Goal: Transaction & Acquisition: Purchase product/service

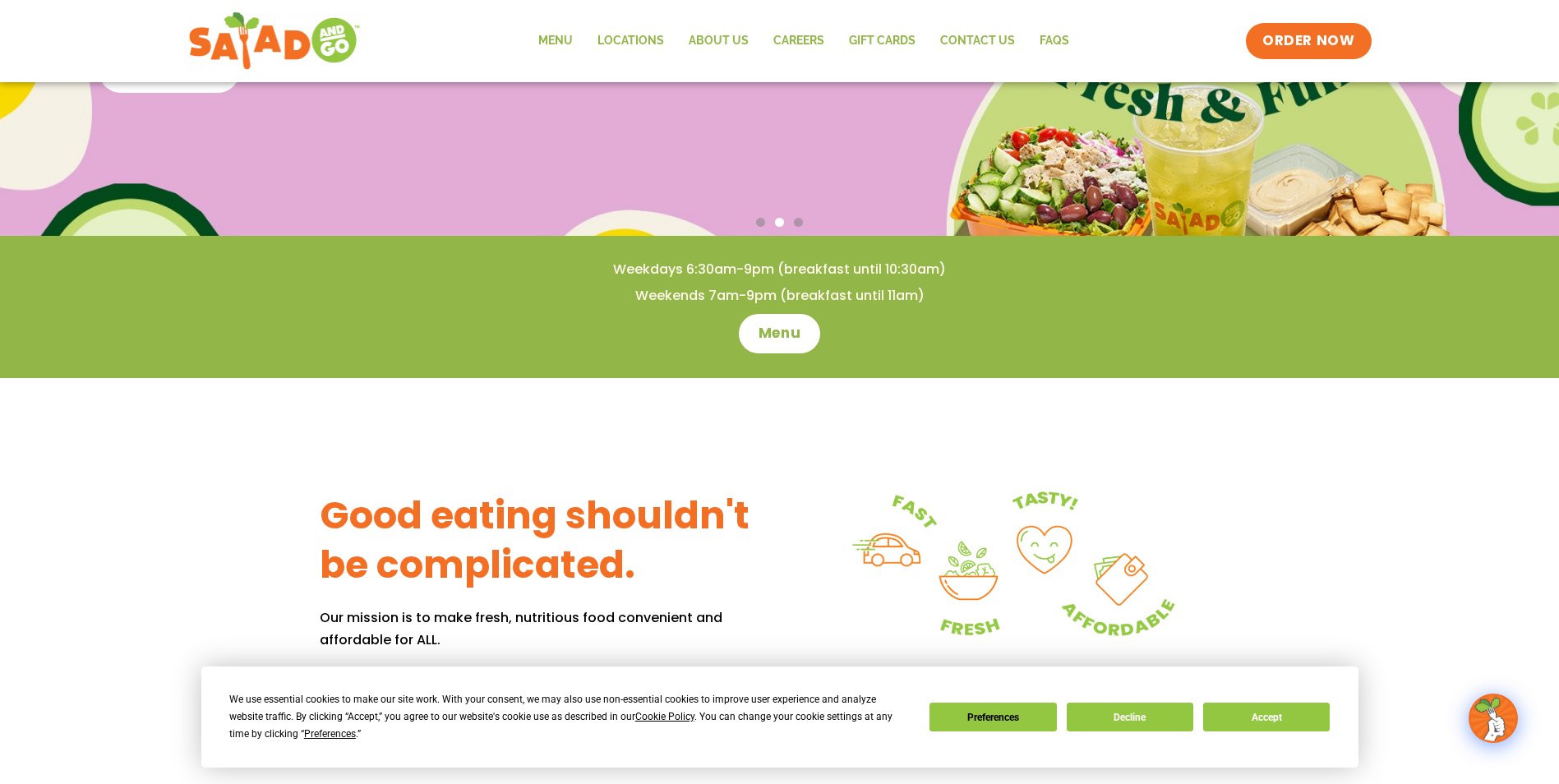
scroll to position [330, 0]
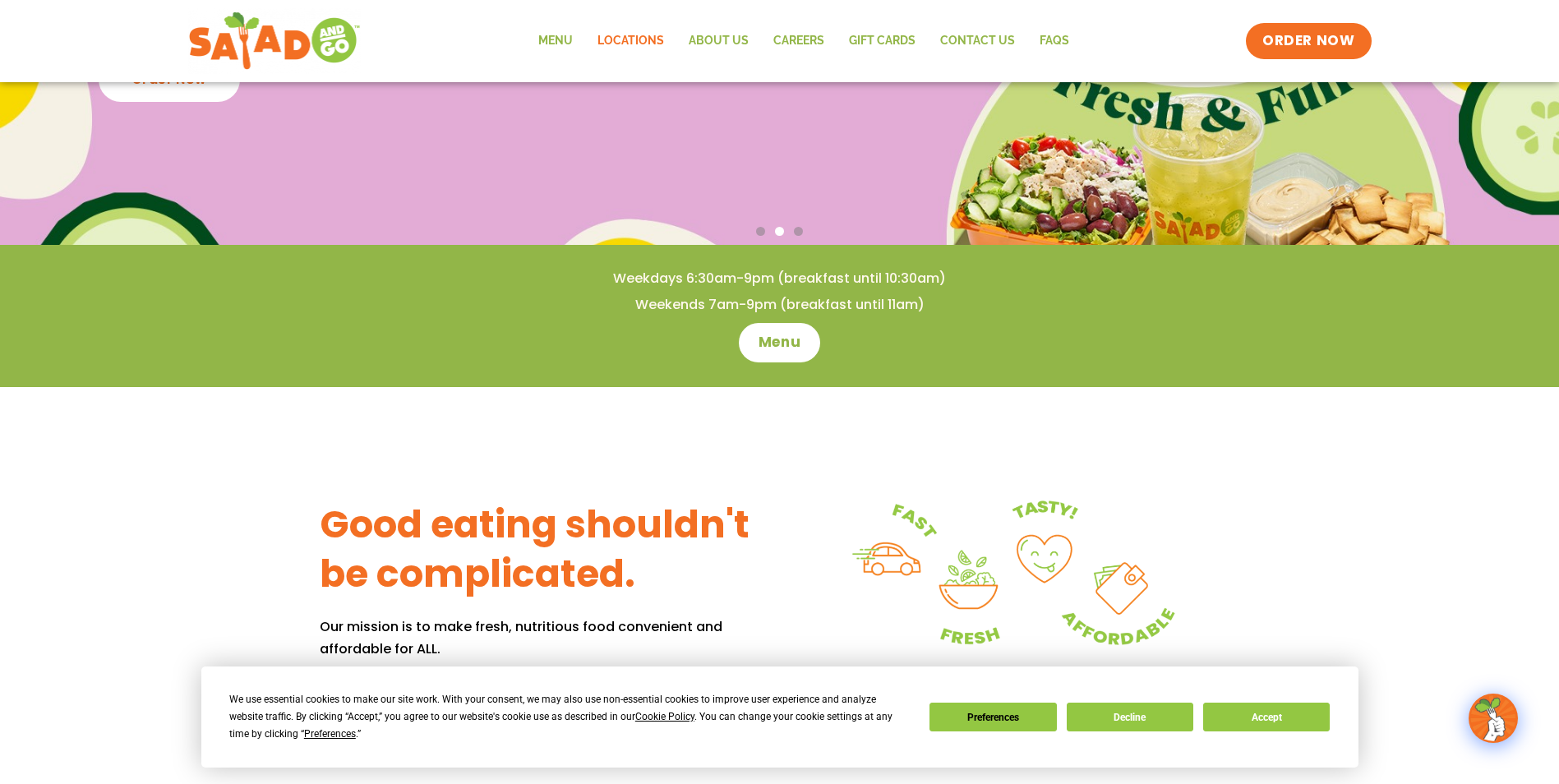
click at [643, 36] on link "Locations" at bounding box center [631, 41] width 92 height 38
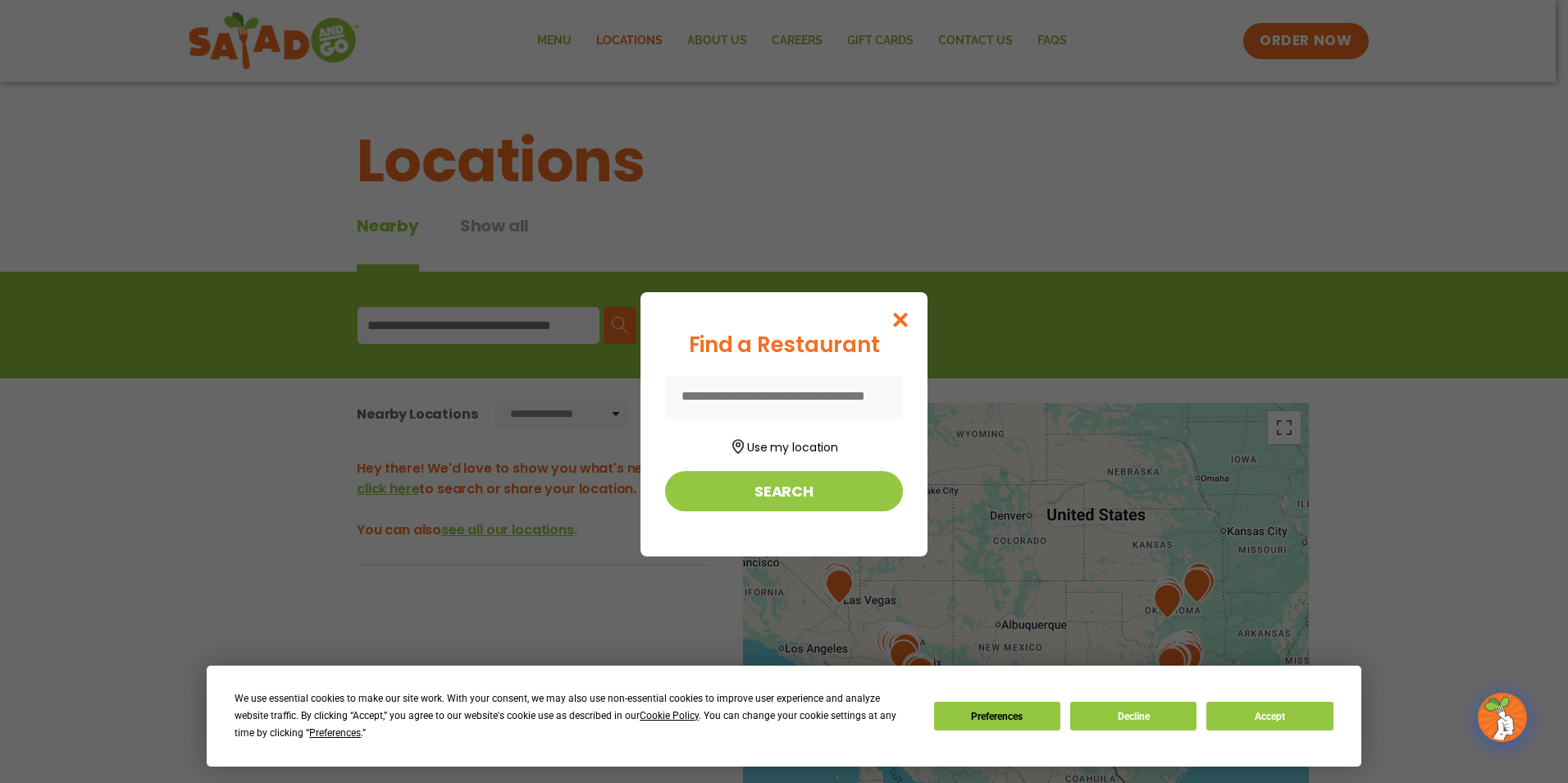
click at [860, 399] on input at bounding box center [784, 397] width 238 height 44
type input "*****"
click at [774, 492] on button "Search" at bounding box center [784, 491] width 238 height 40
type input "*****"
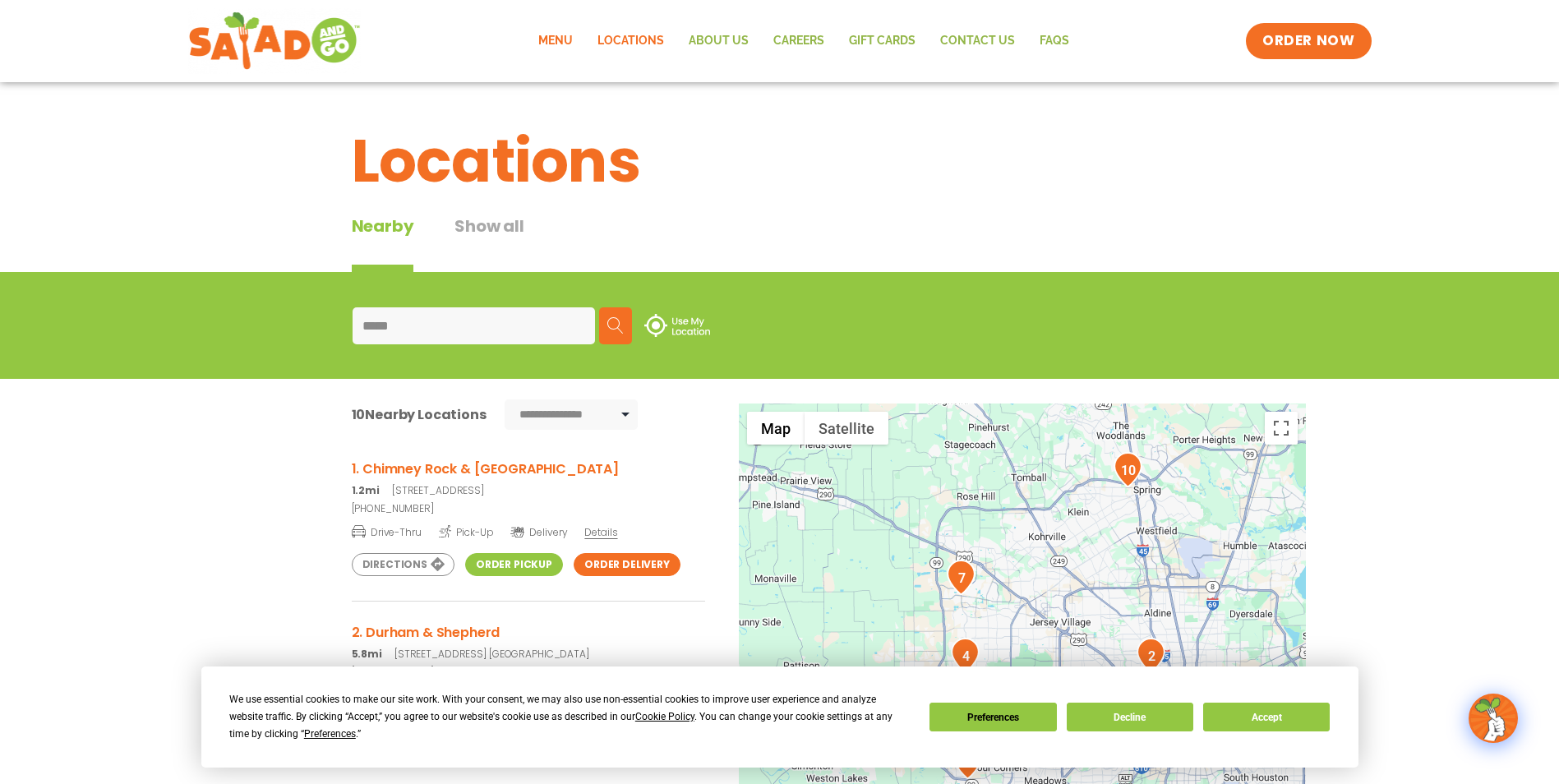
click at [562, 32] on link "Menu" at bounding box center [556, 41] width 60 height 38
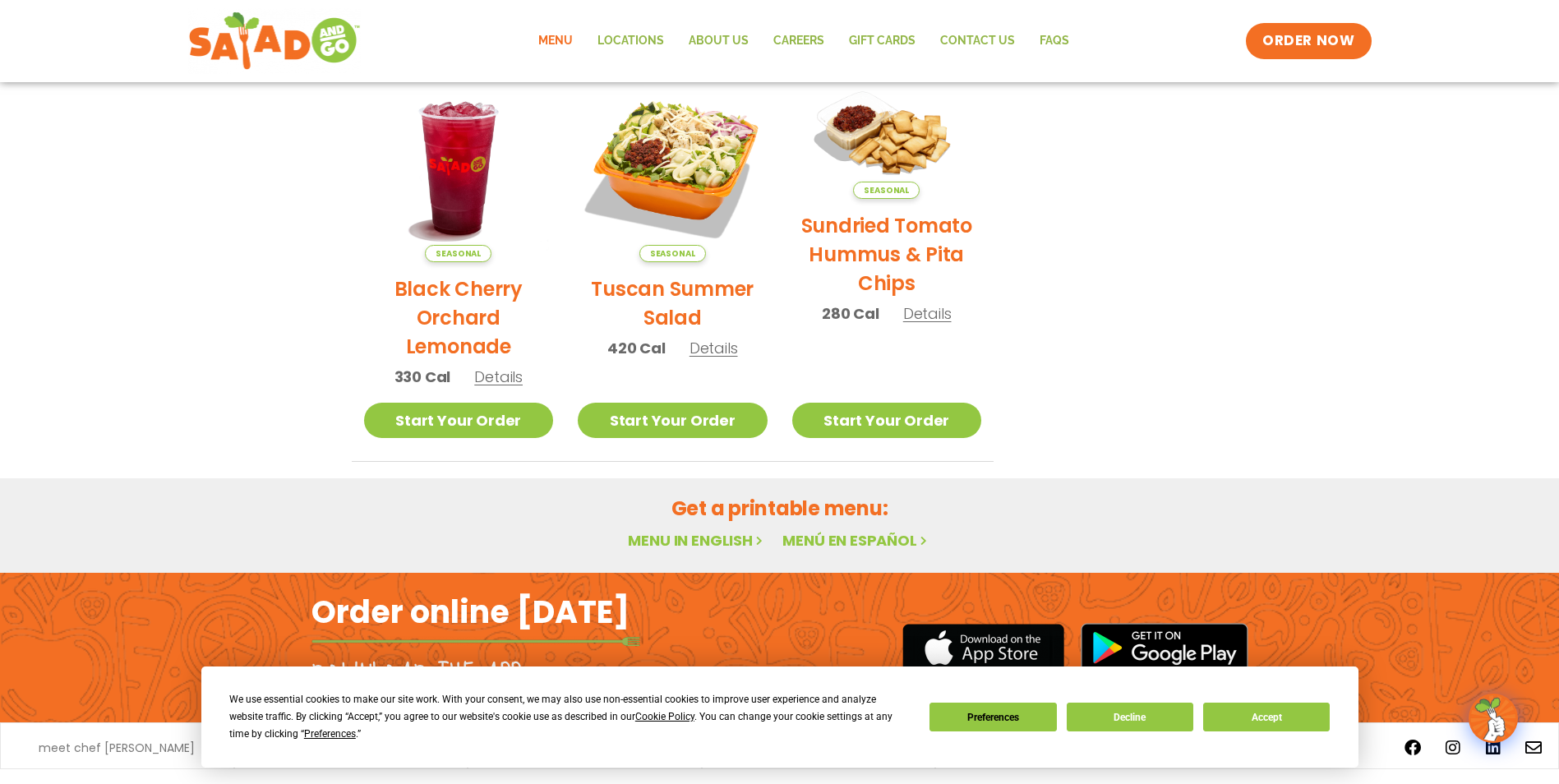
scroll to position [845, 0]
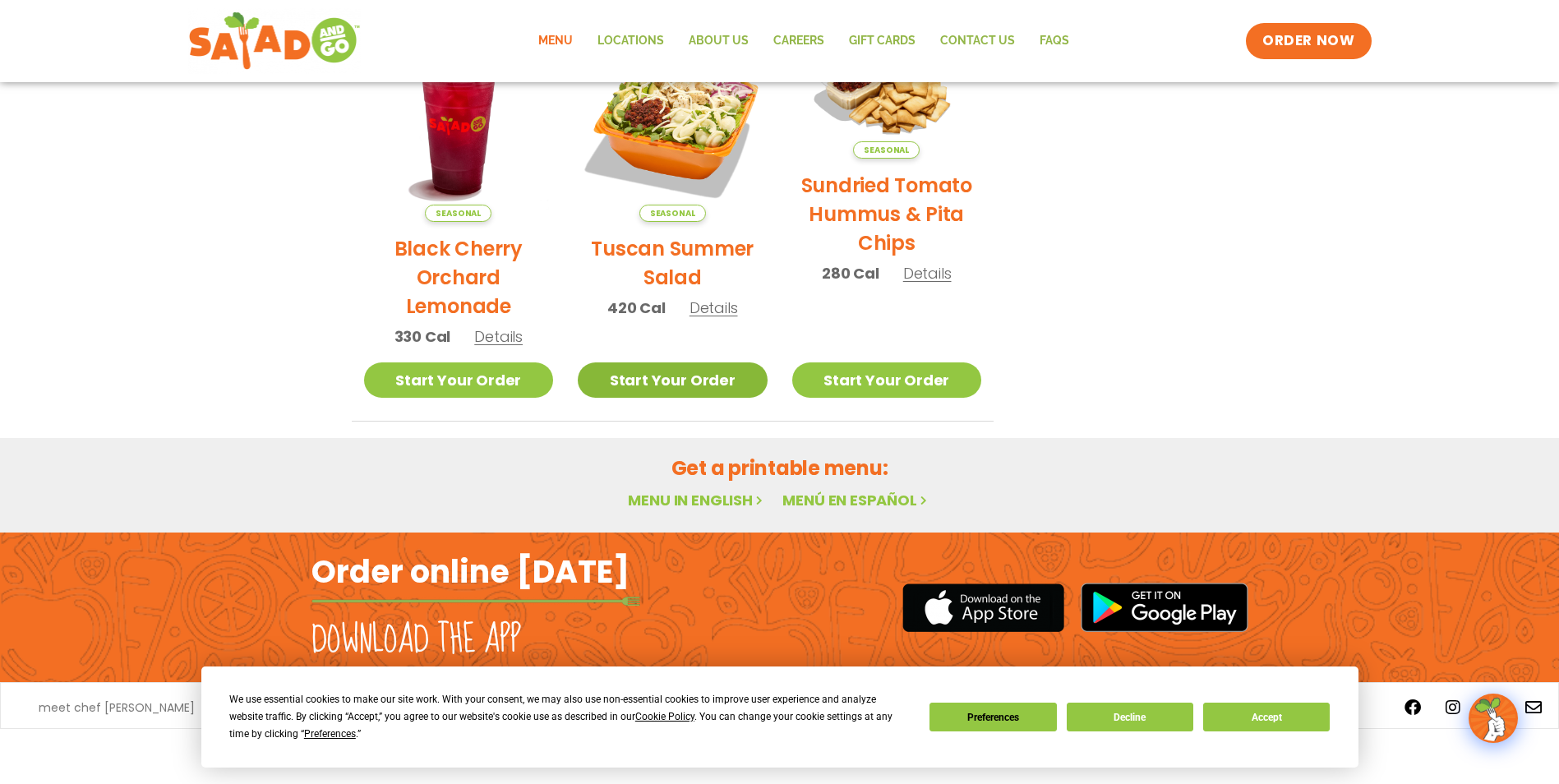
click at [721, 387] on link "Start Your Order" at bounding box center [673, 380] width 190 height 36
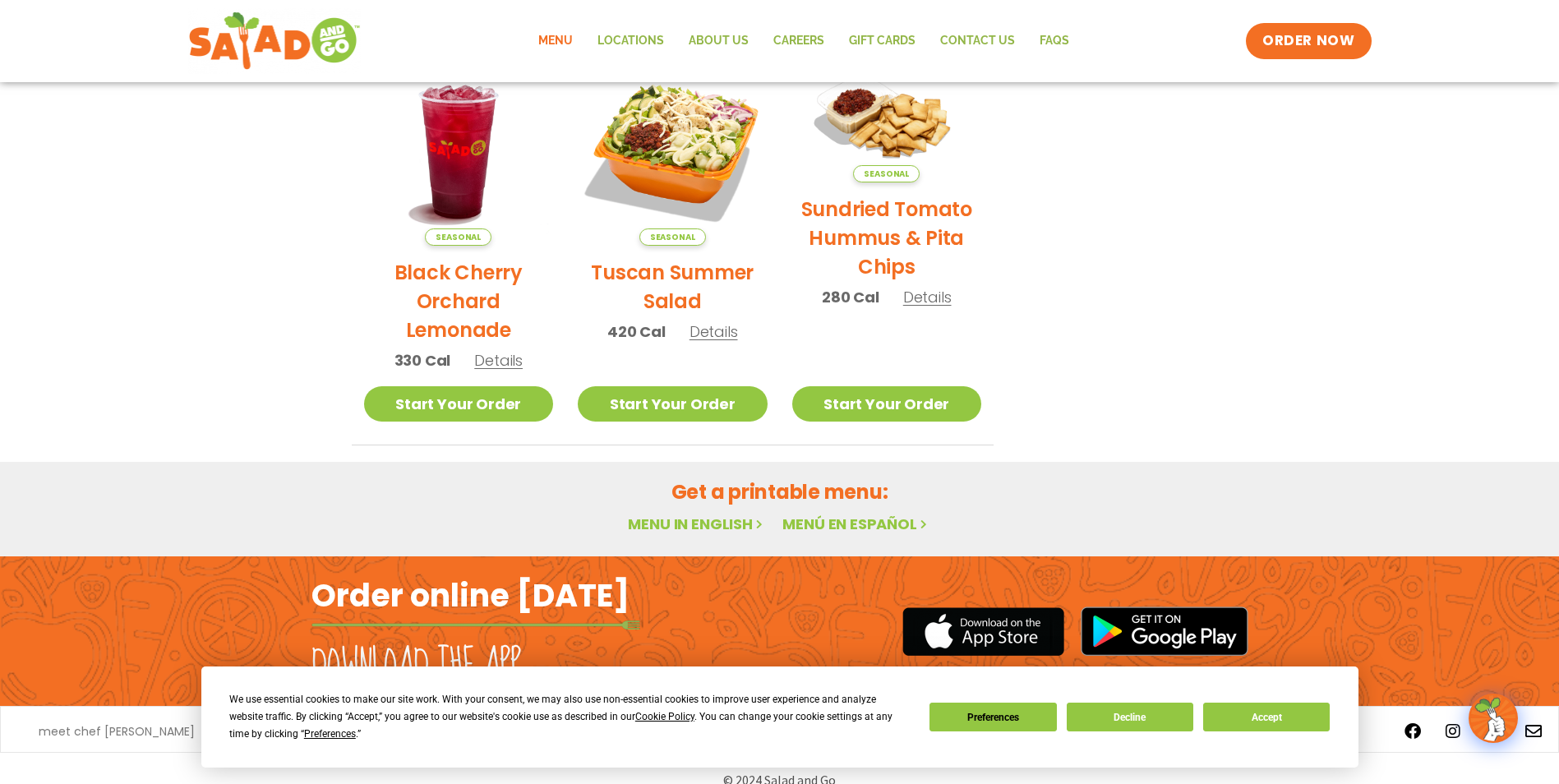
scroll to position [845, 0]
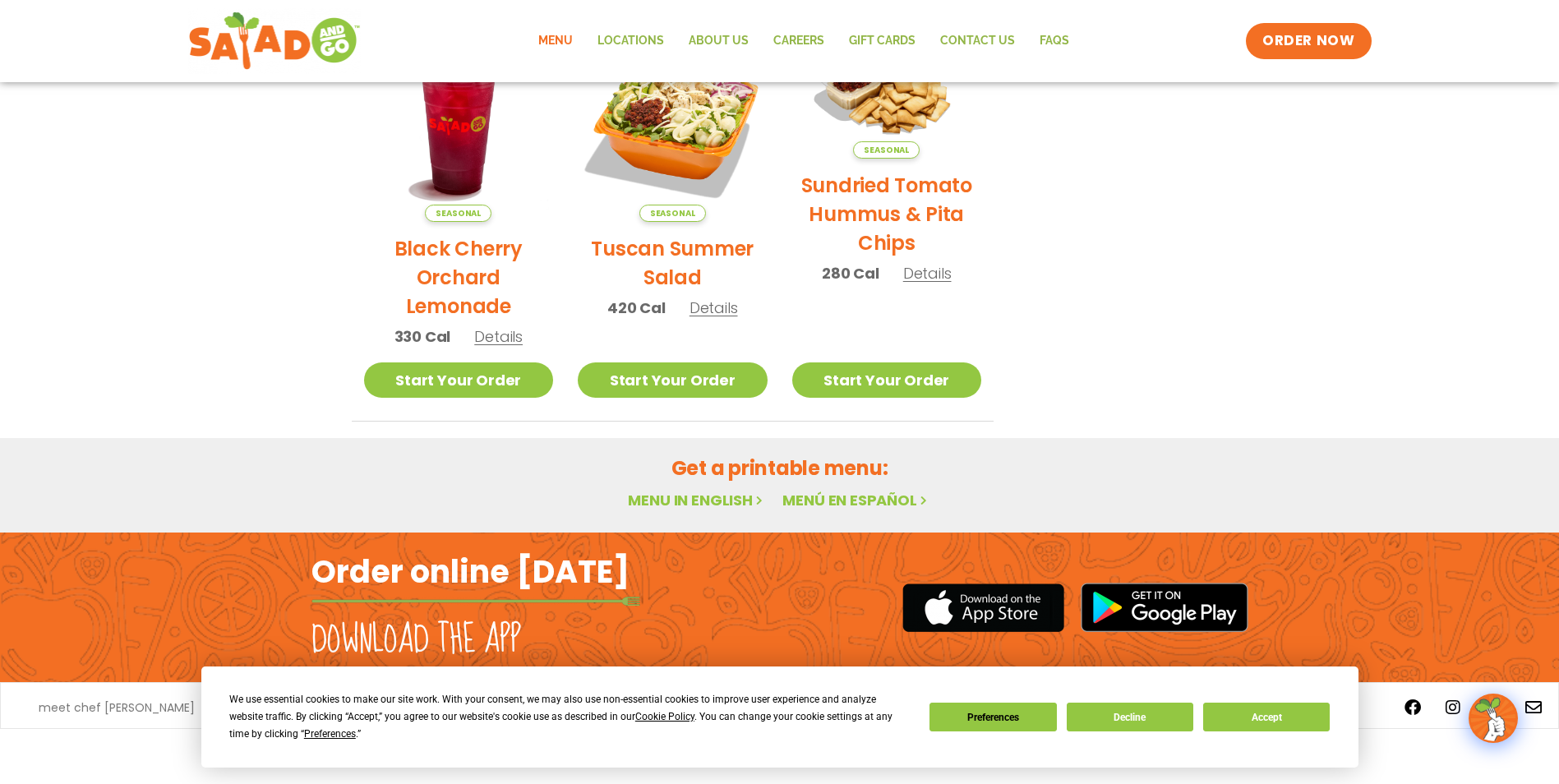
click at [731, 500] on link "Menu in English" at bounding box center [696, 500] width 138 height 20
click at [711, 384] on link "Start Your Order" at bounding box center [673, 380] width 190 height 36
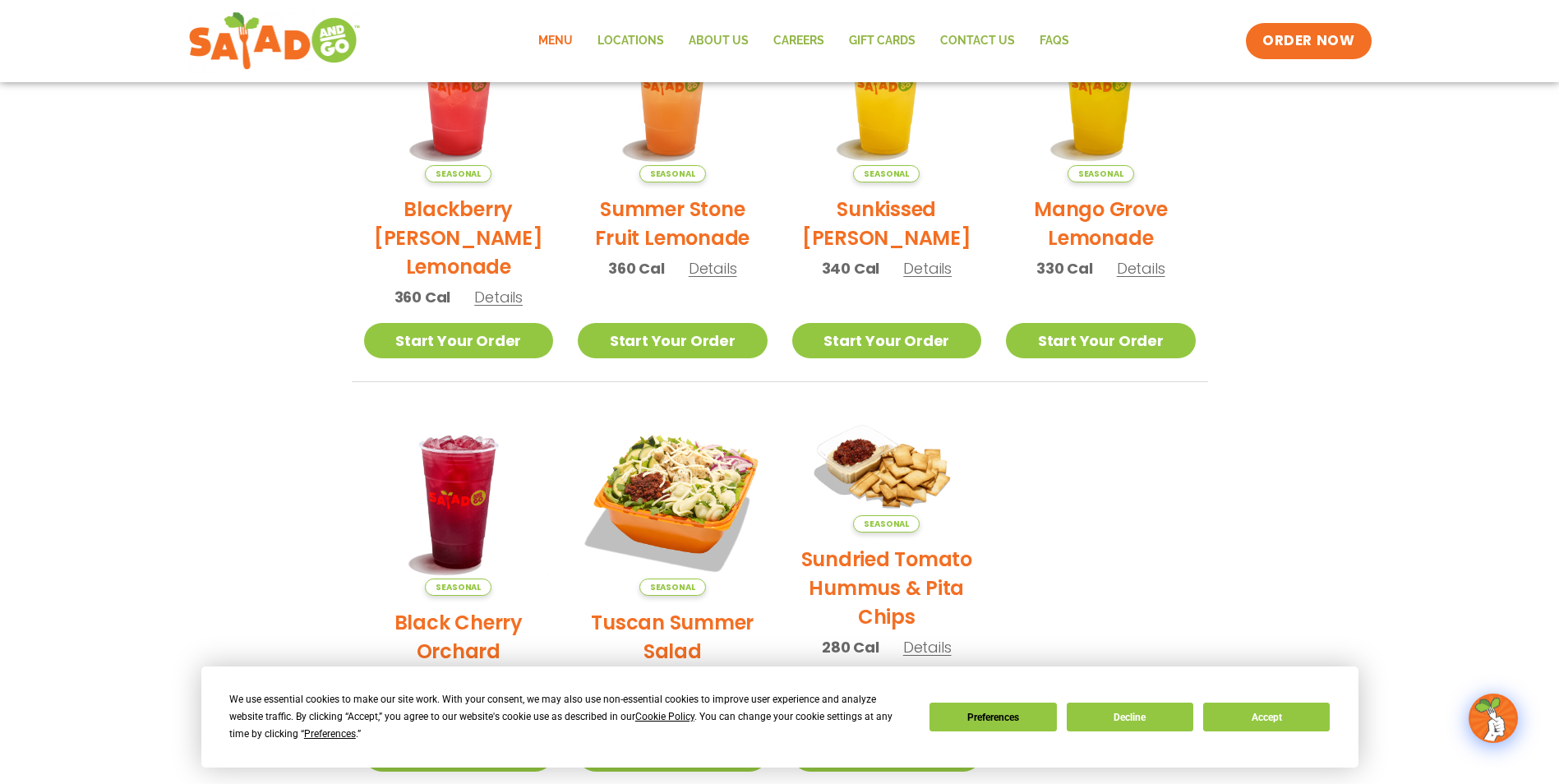
scroll to position [435, 0]
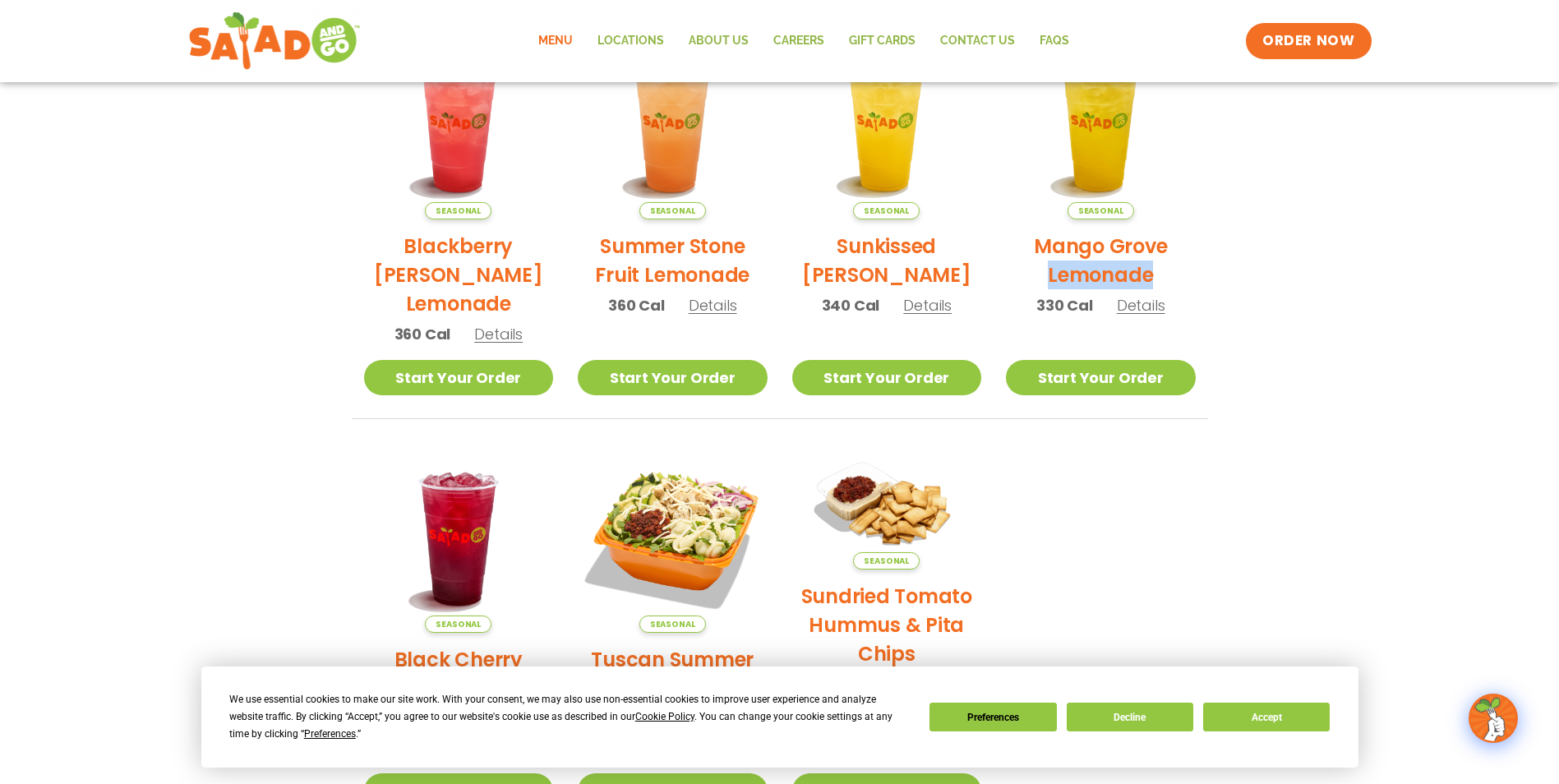
click at [1318, 266] on section "Featured Menu Available for a limited time! Seasonal Blackberry [PERSON_NAME] L…" at bounding box center [779, 331] width 1559 height 1004
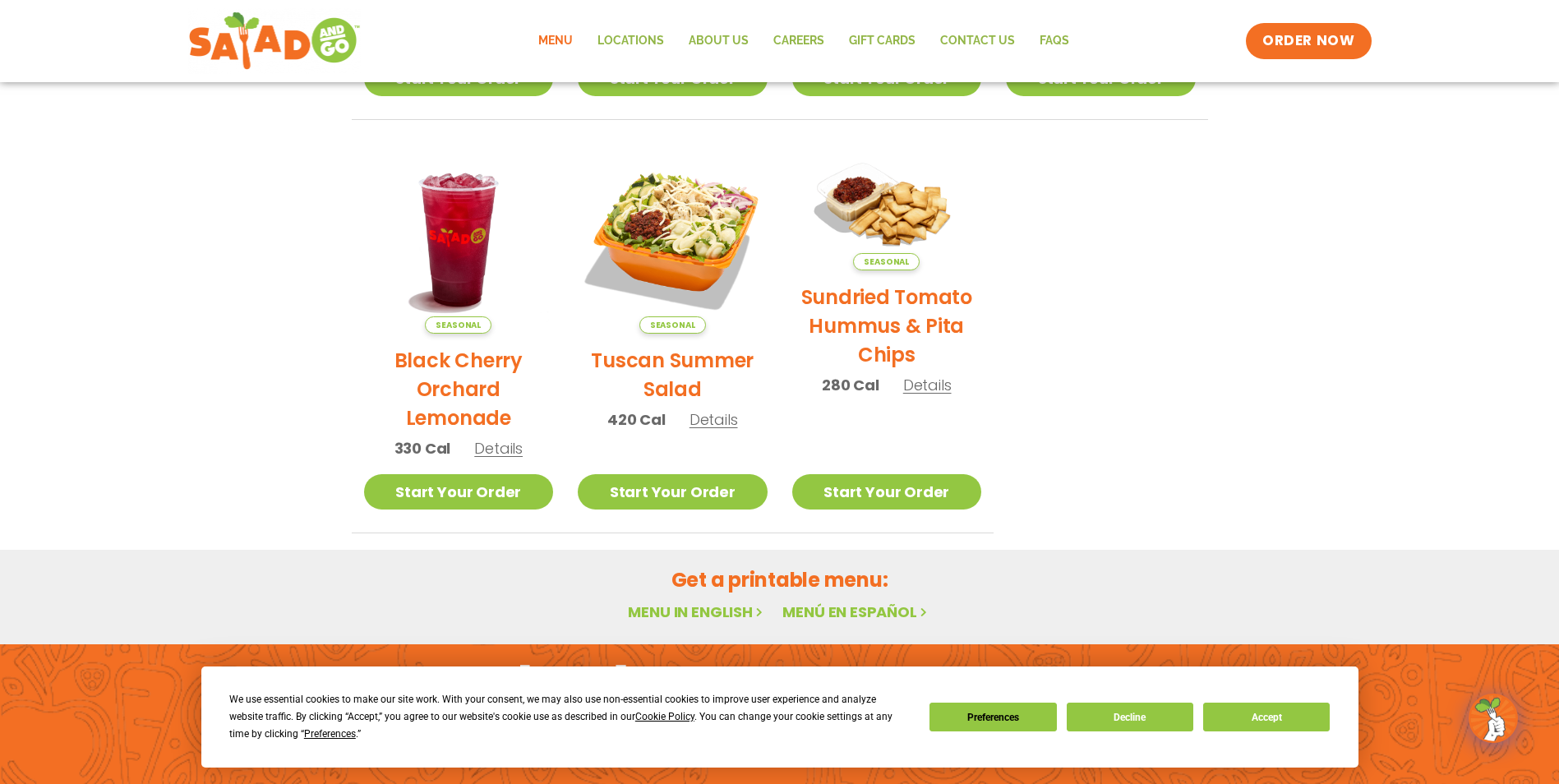
scroll to position [845, 0]
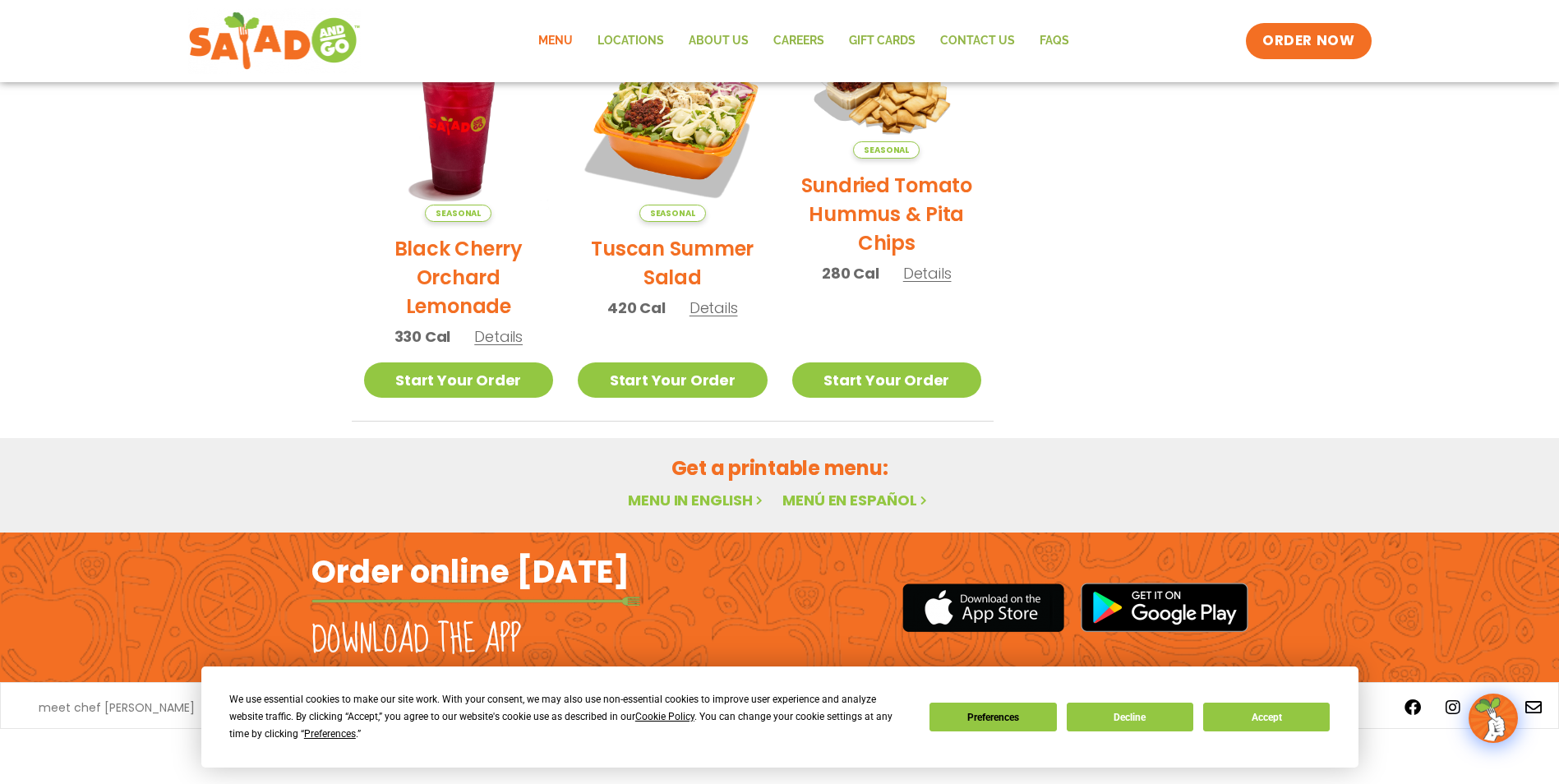
click at [701, 500] on link "Menu in English" at bounding box center [696, 500] width 138 height 20
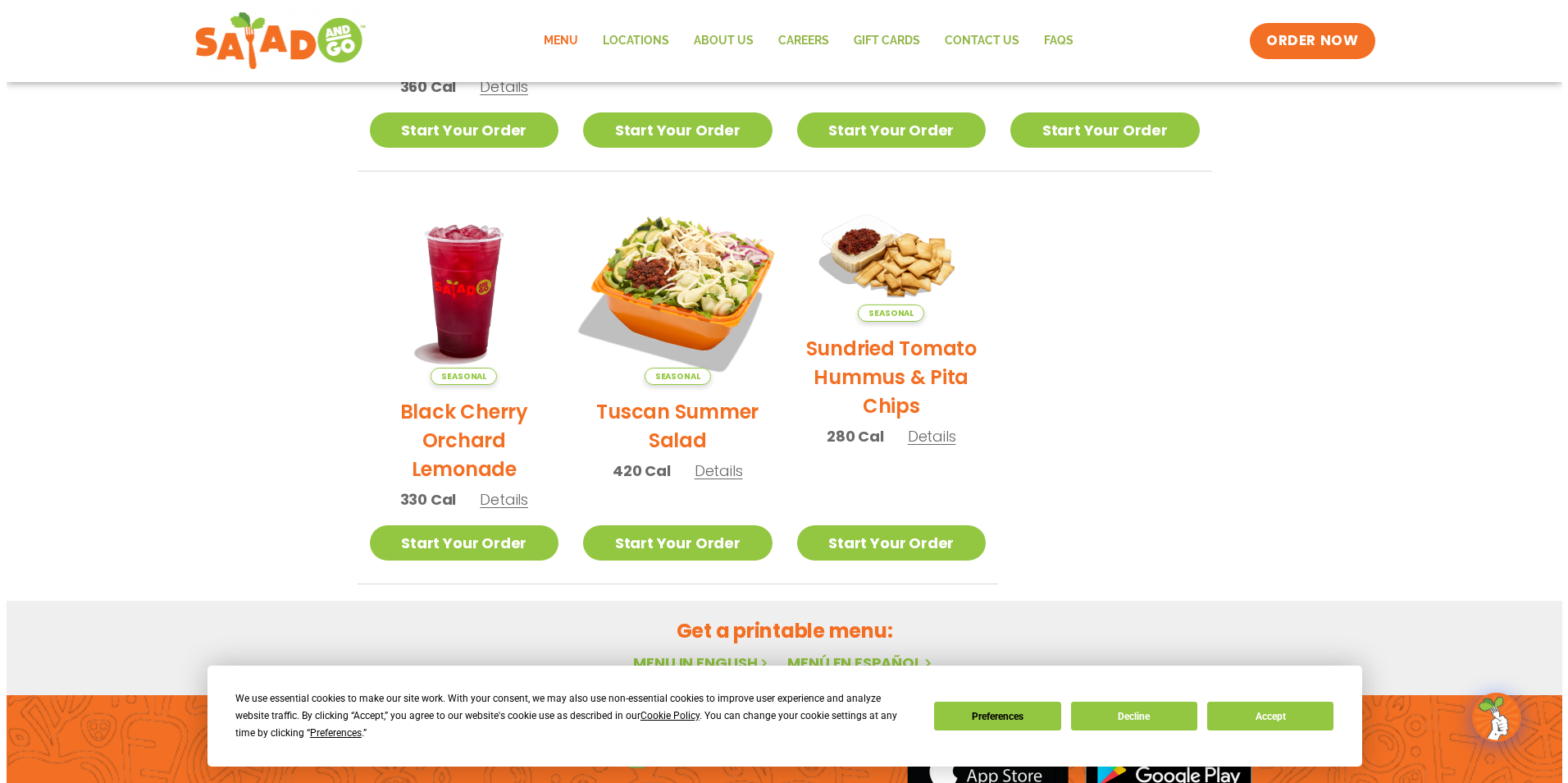
scroll to position [680, 0]
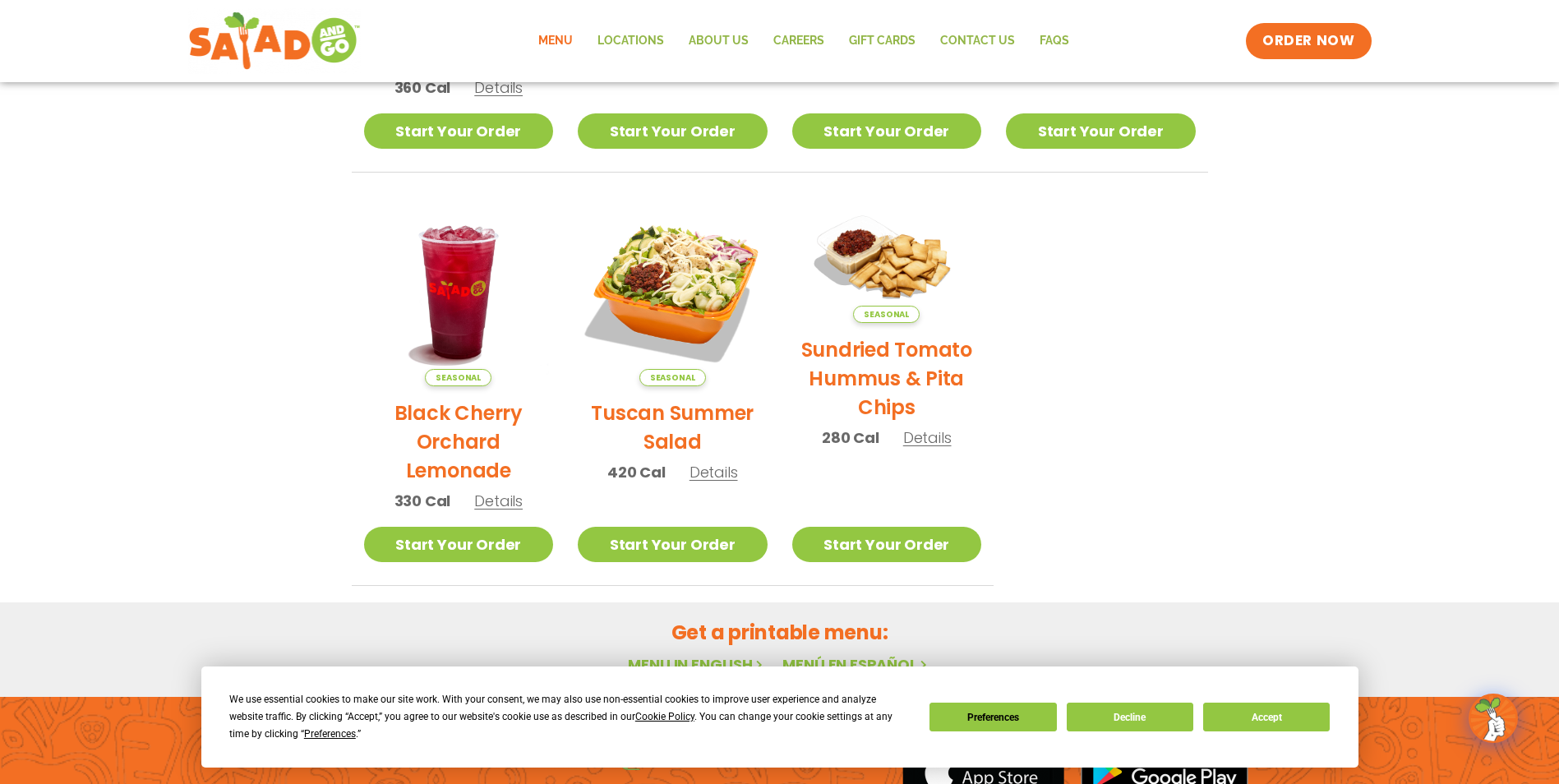
click at [723, 477] on span "Details" at bounding box center [713, 471] width 49 height 20
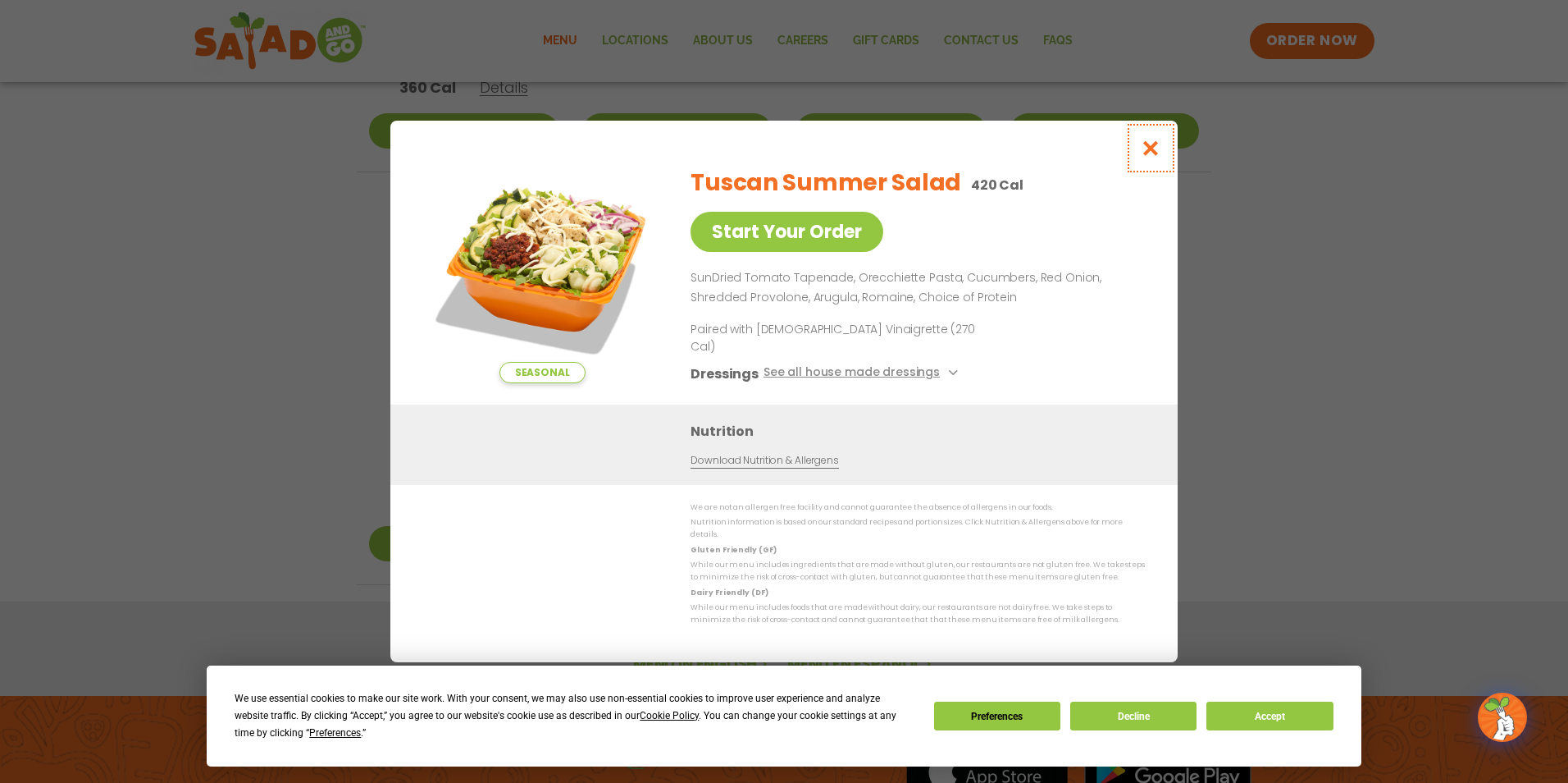
click at [1147, 157] on icon "Close modal" at bounding box center [1151, 147] width 20 height 17
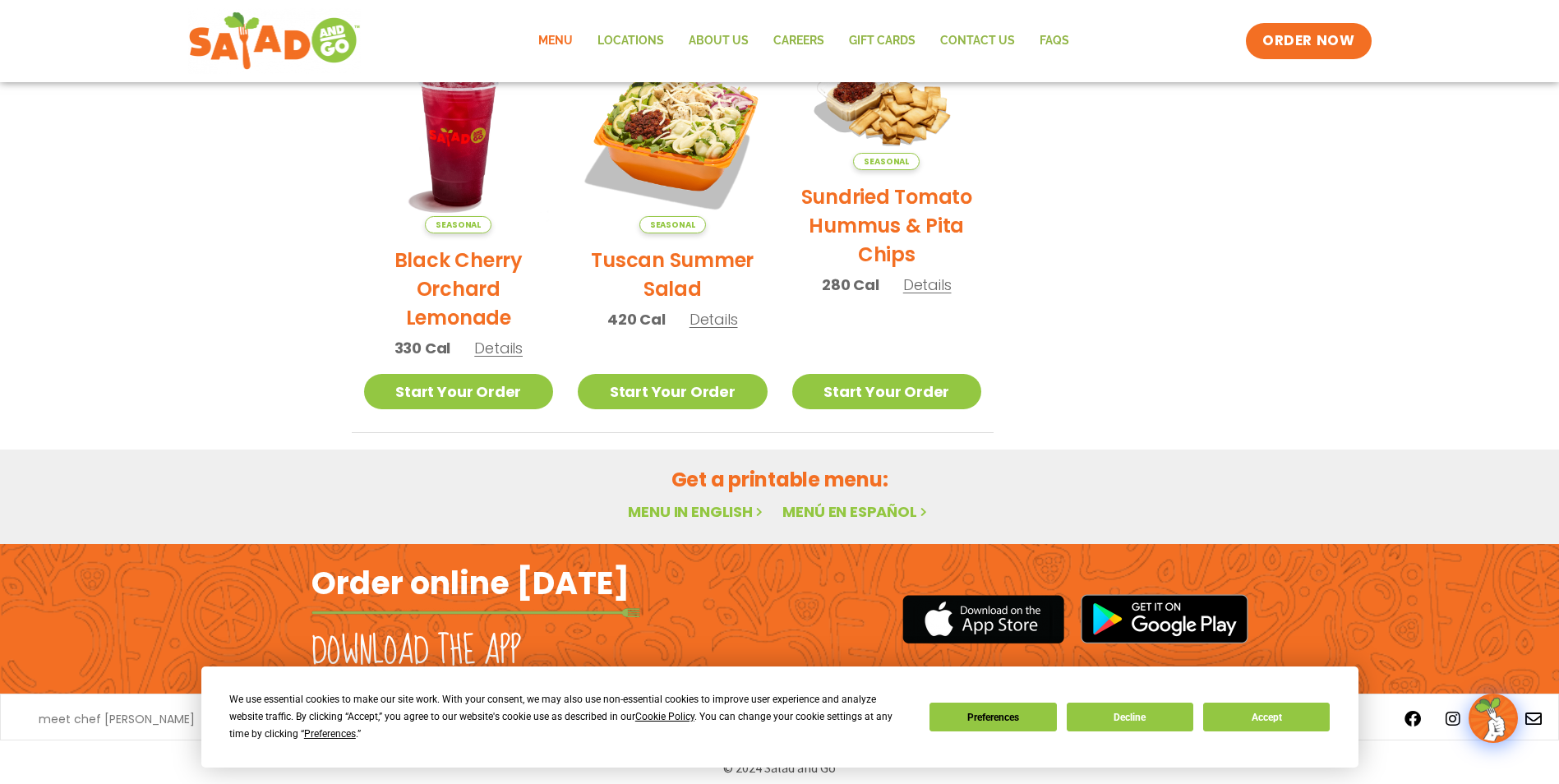
scroll to position [845, 0]
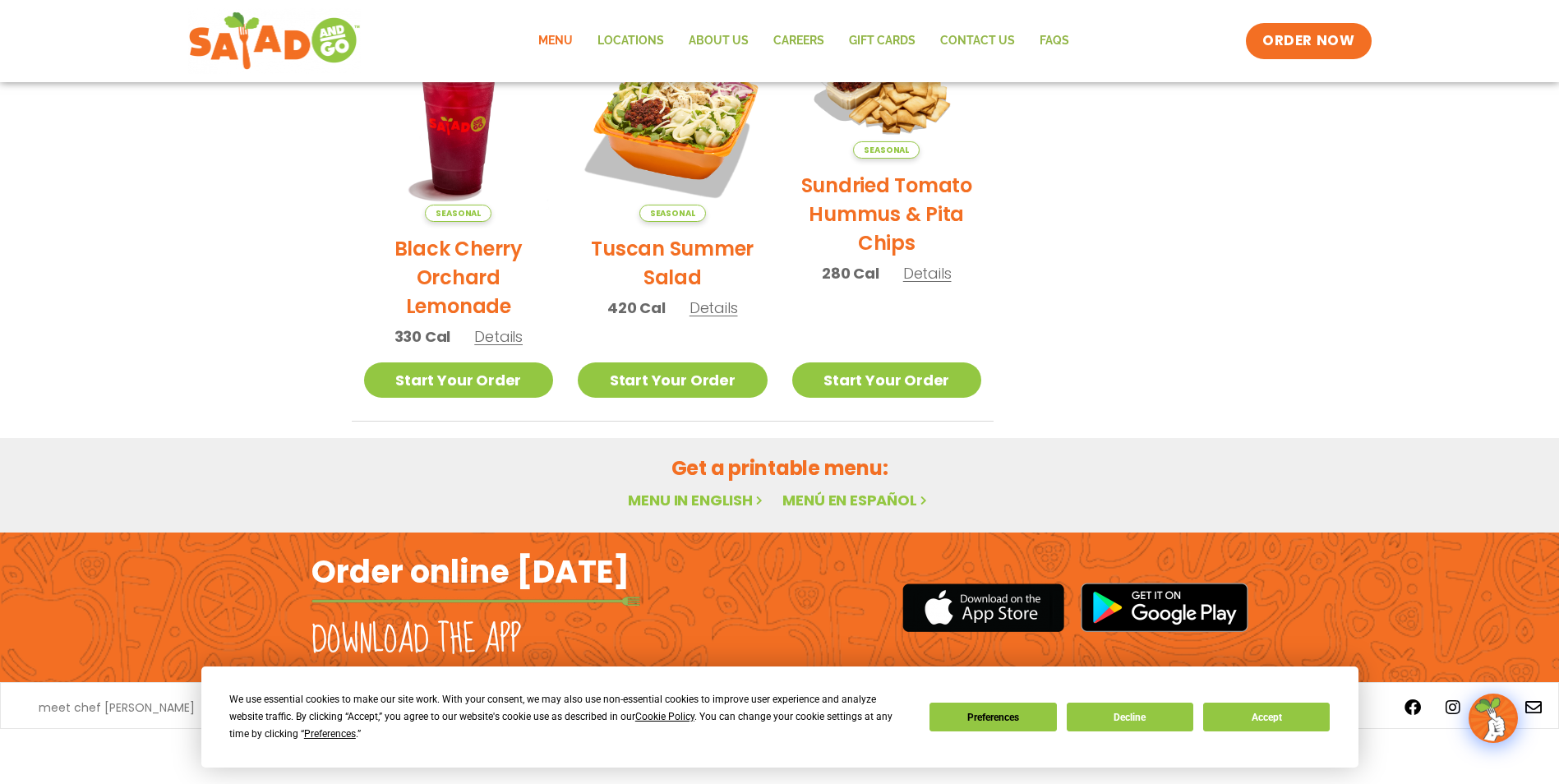
click at [756, 500] on icon at bounding box center [760, 500] width 14 height 14
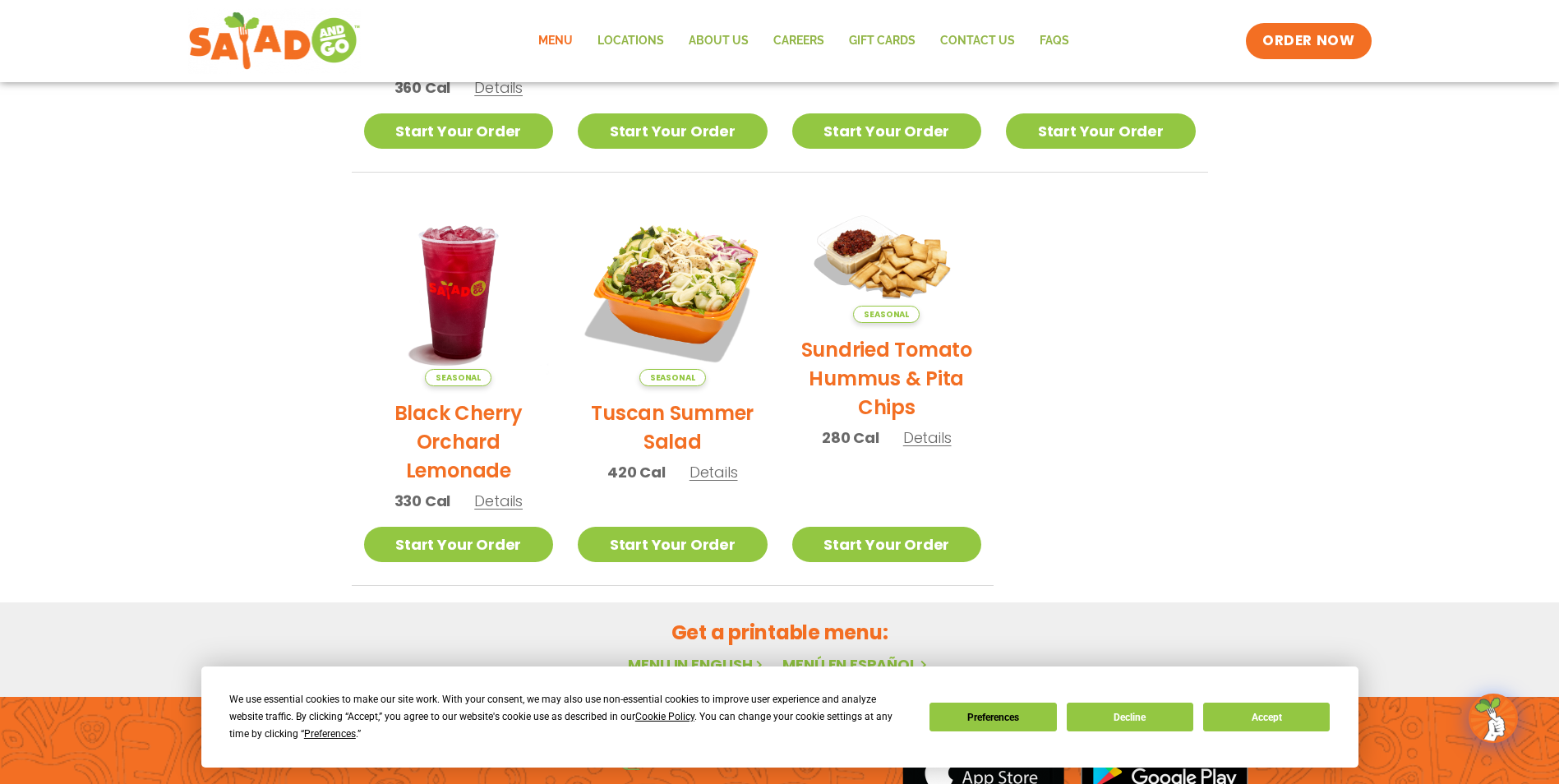
click at [890, 565] on li "Seasonal Sundried Tomato Hummus & Pita Chips 280 Cal Details Start Your Order S…" at bounding box center [887, 392] width 214 height 389
click at [893, 558] on link "Start Your Order" at bounding box center [888, 544] width 190 height 36
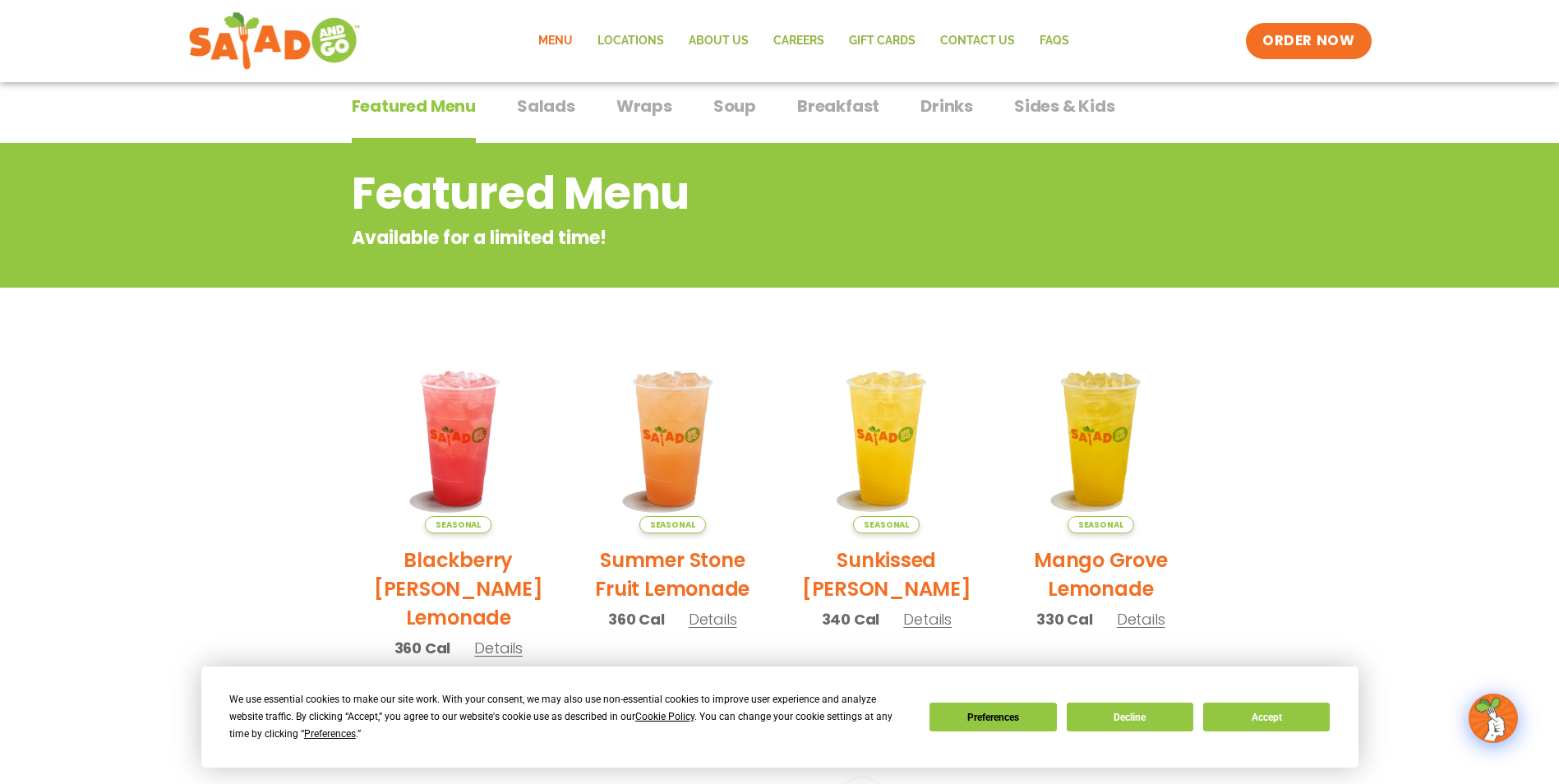
scroll to position [164, 0]
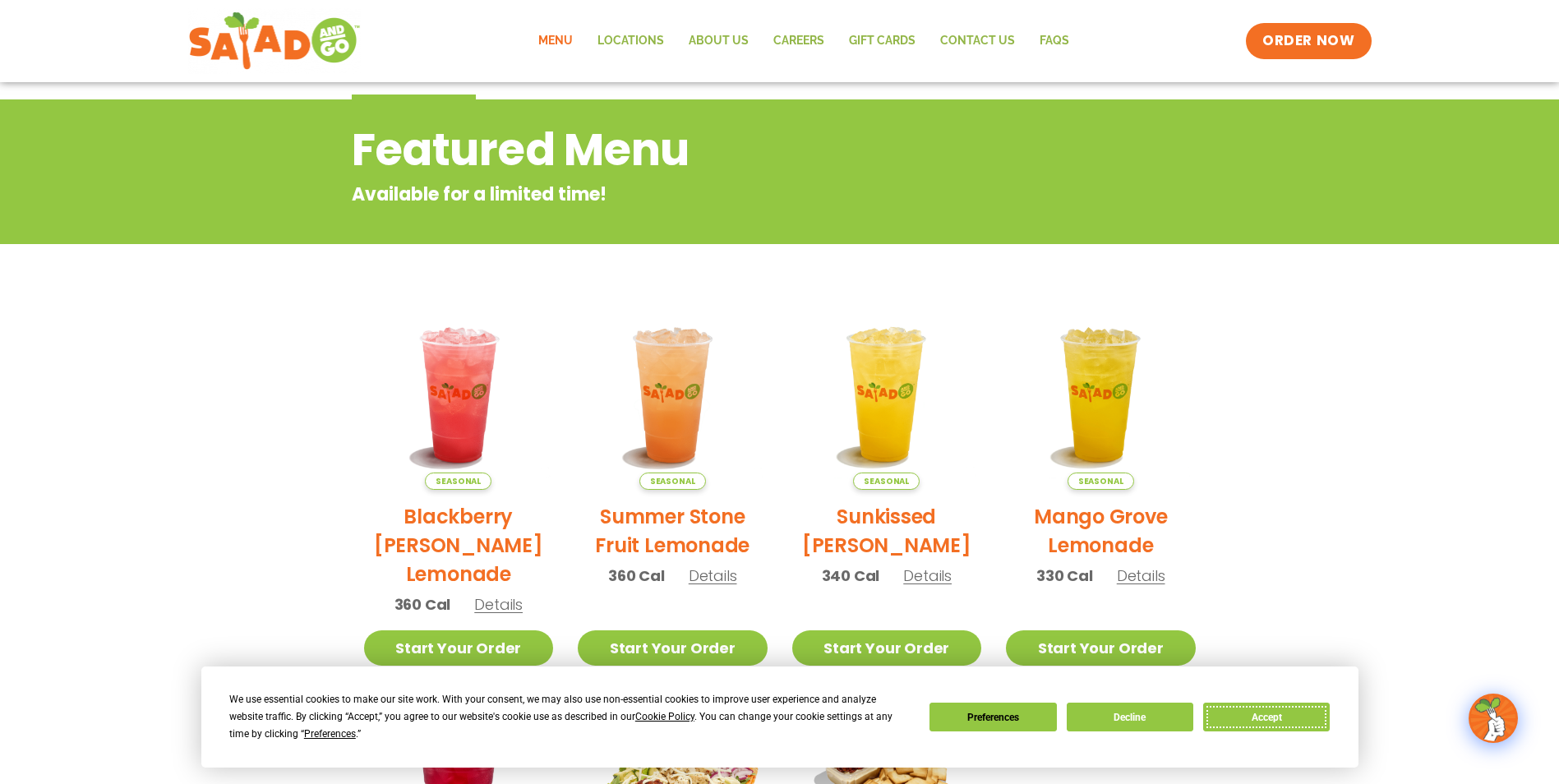
click at [1294, 723] on button "Accept" at bounding box center [1266, 716] width 126 height 28
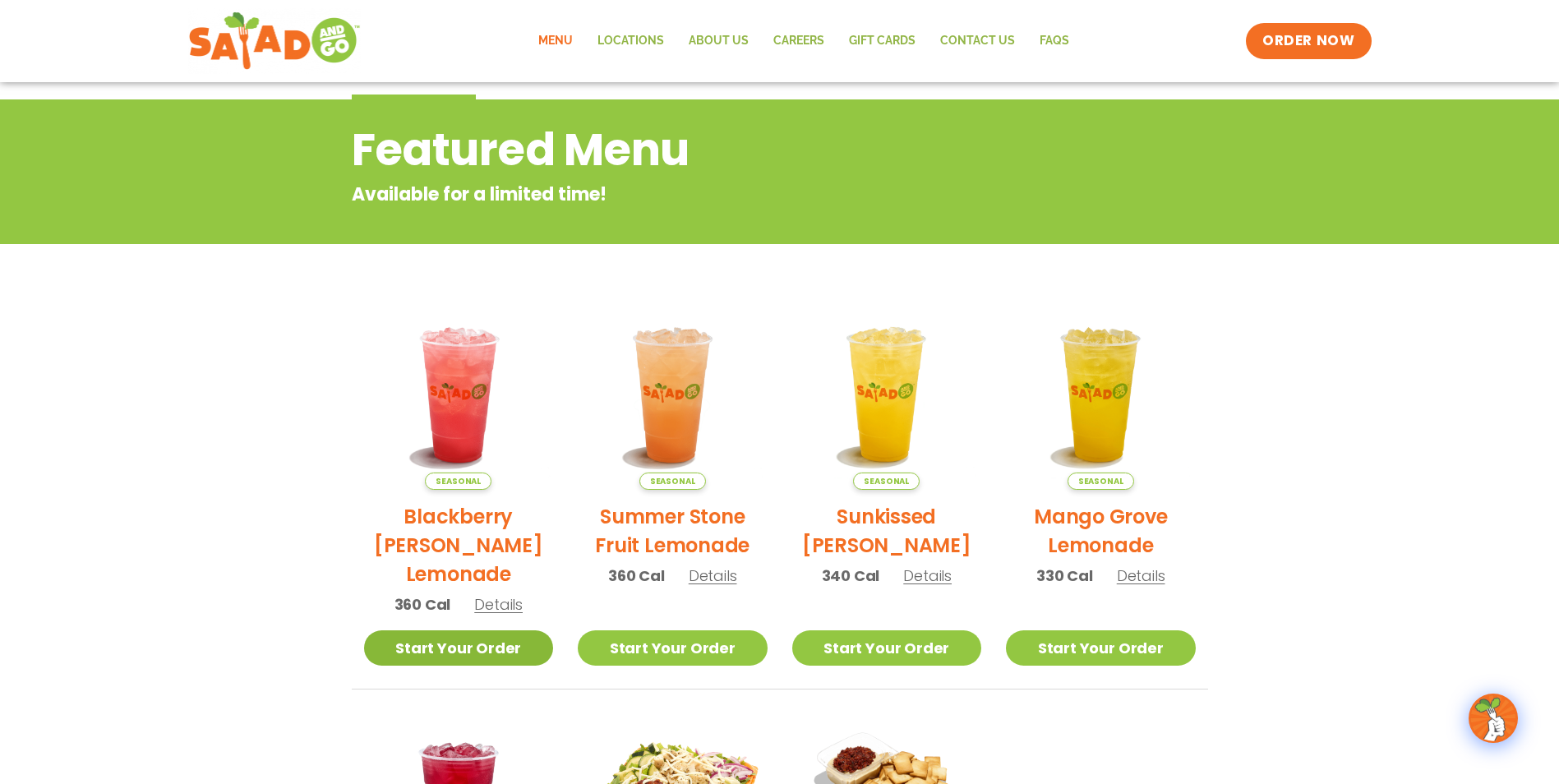
click at [470, 650] on link "Start Your Order" at bounding box center [459, 648] width 190 height 36
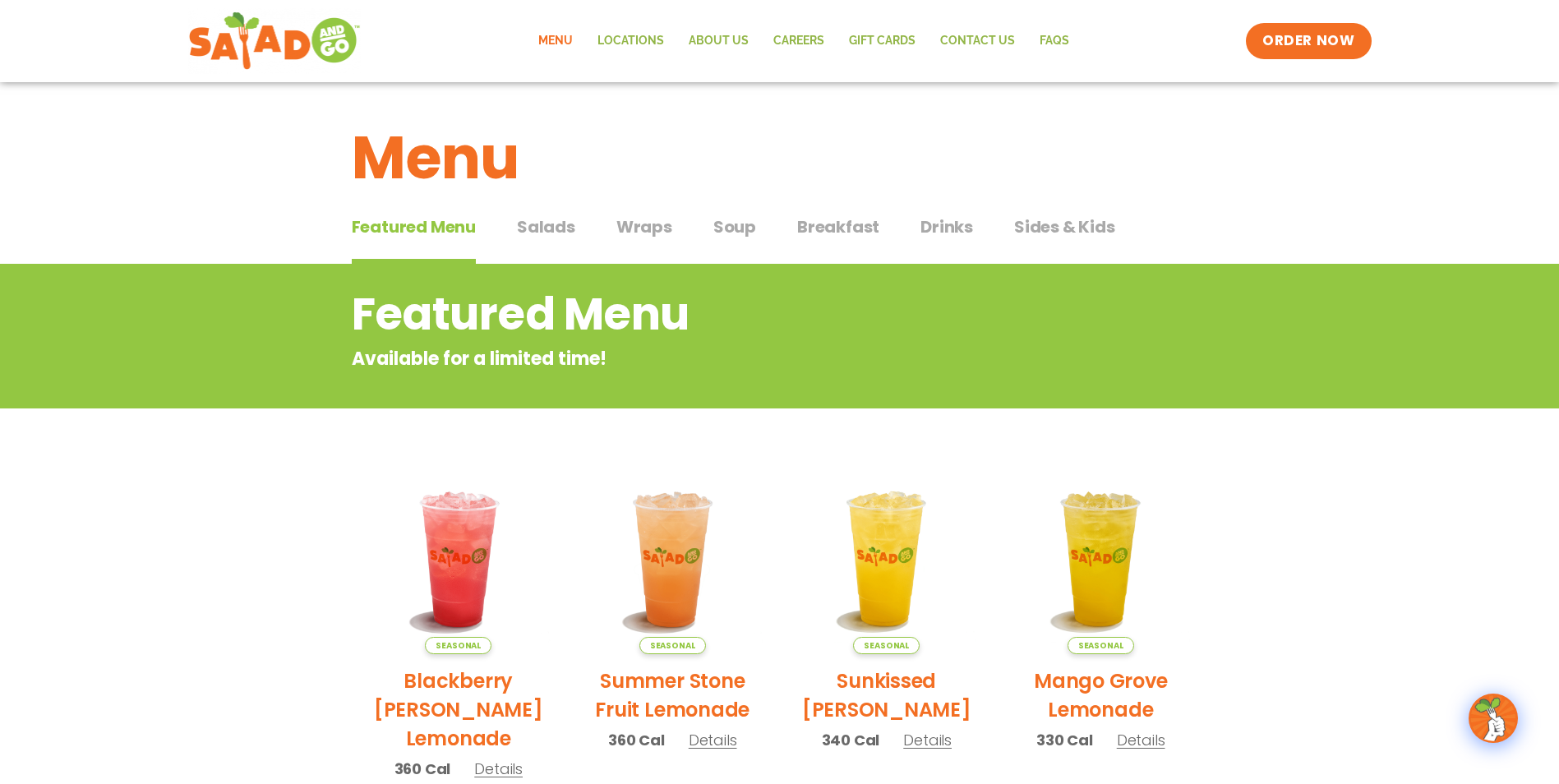
click at [421, 227] on span "Featured Menu" at bounding box center [414, 227] width 125 height 25
click at [541, 316] on h2 "Featured Menu" at bounding box center [714, 314] width 724 height 67
drag, startPoint x: 550, startPoint y: 224, endPoint x: 714, endPoint y: 311, distance: 185.6
click at [550, 219] on span "Salads" at bounding box center [546, 227] width 59 height 25
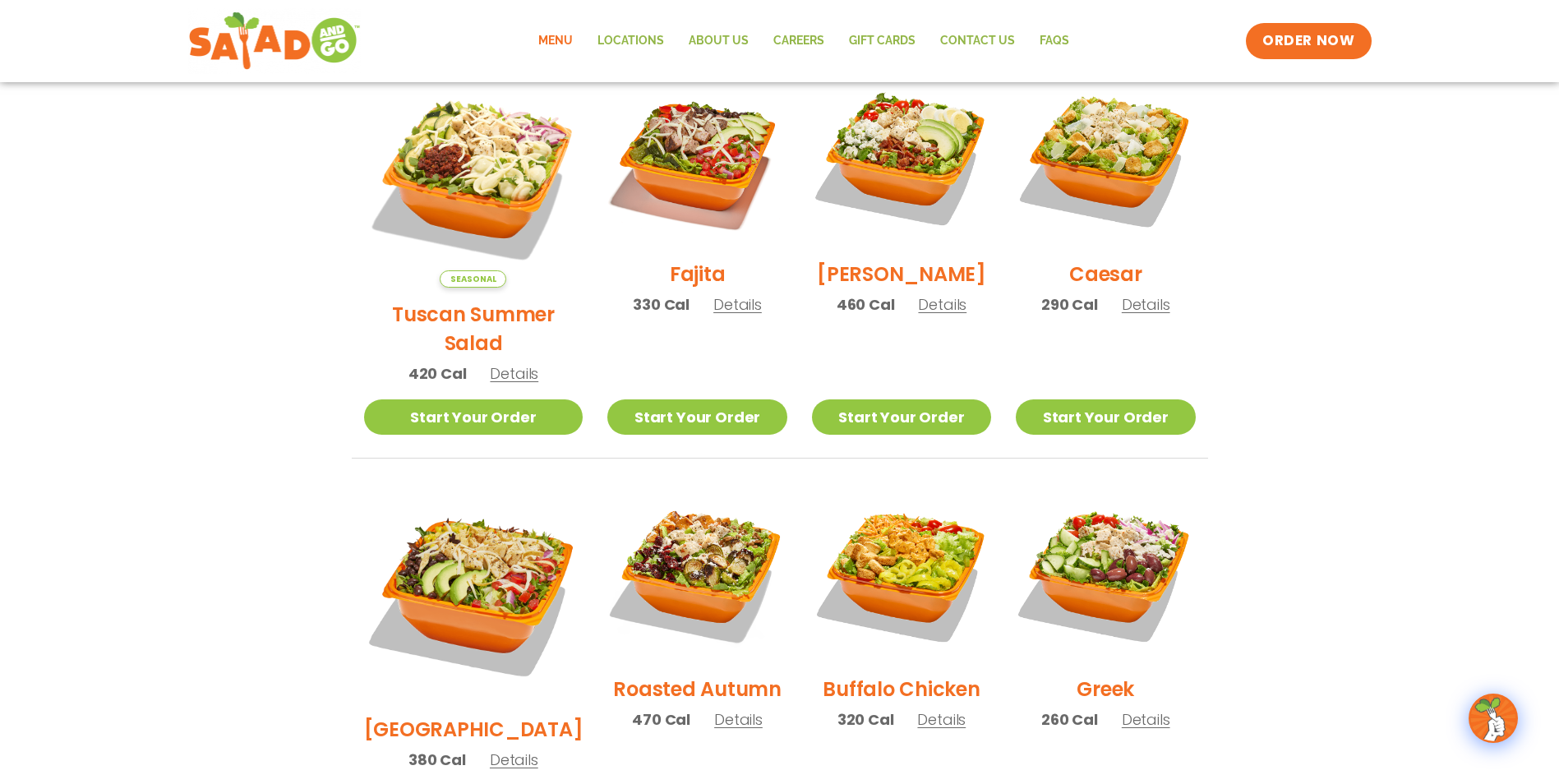
scroll to position [493, 0]
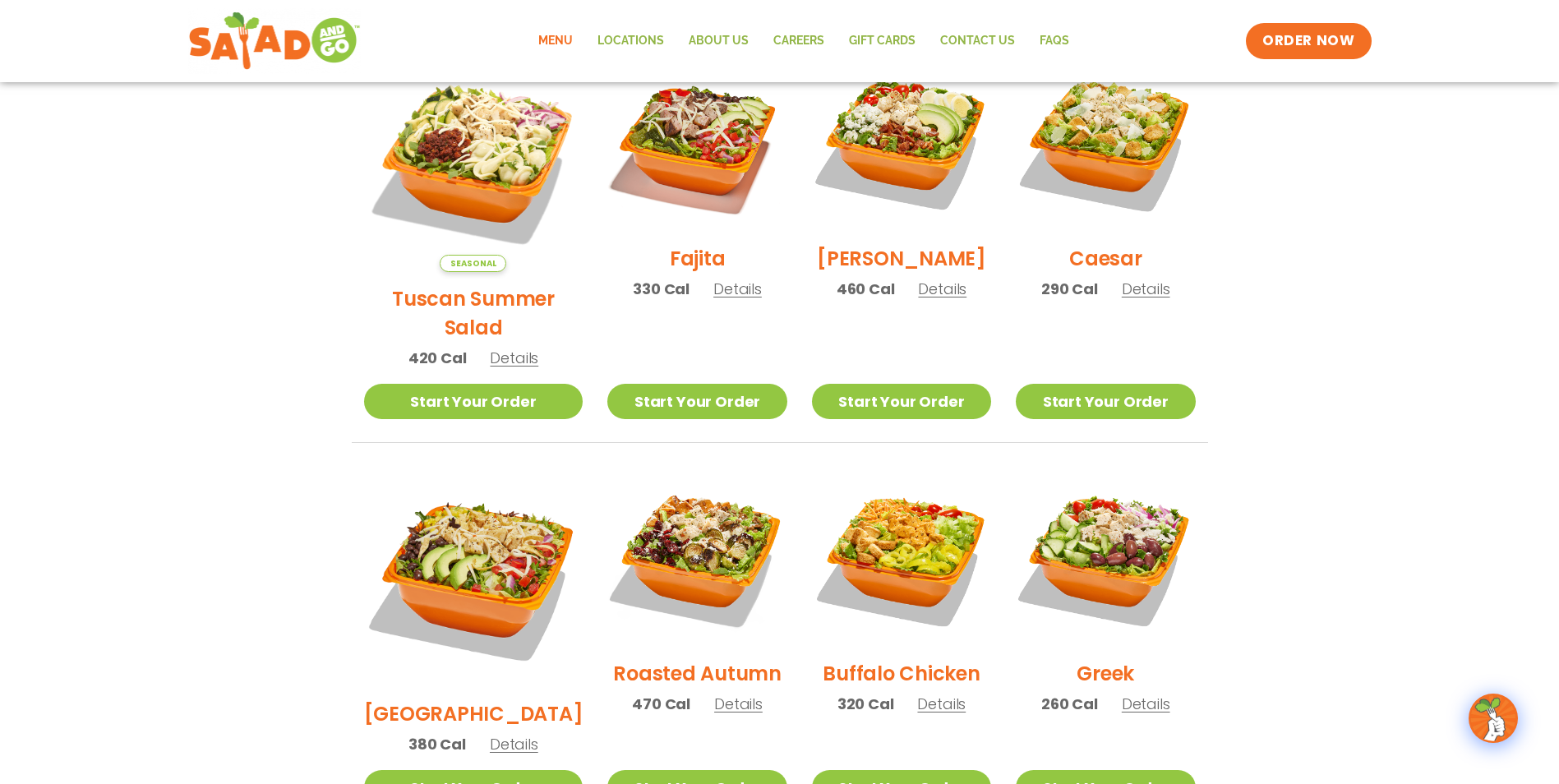
click at [927, 300] on p "460 Cal Details" at bounding box center [902, 288] width 131 height 22
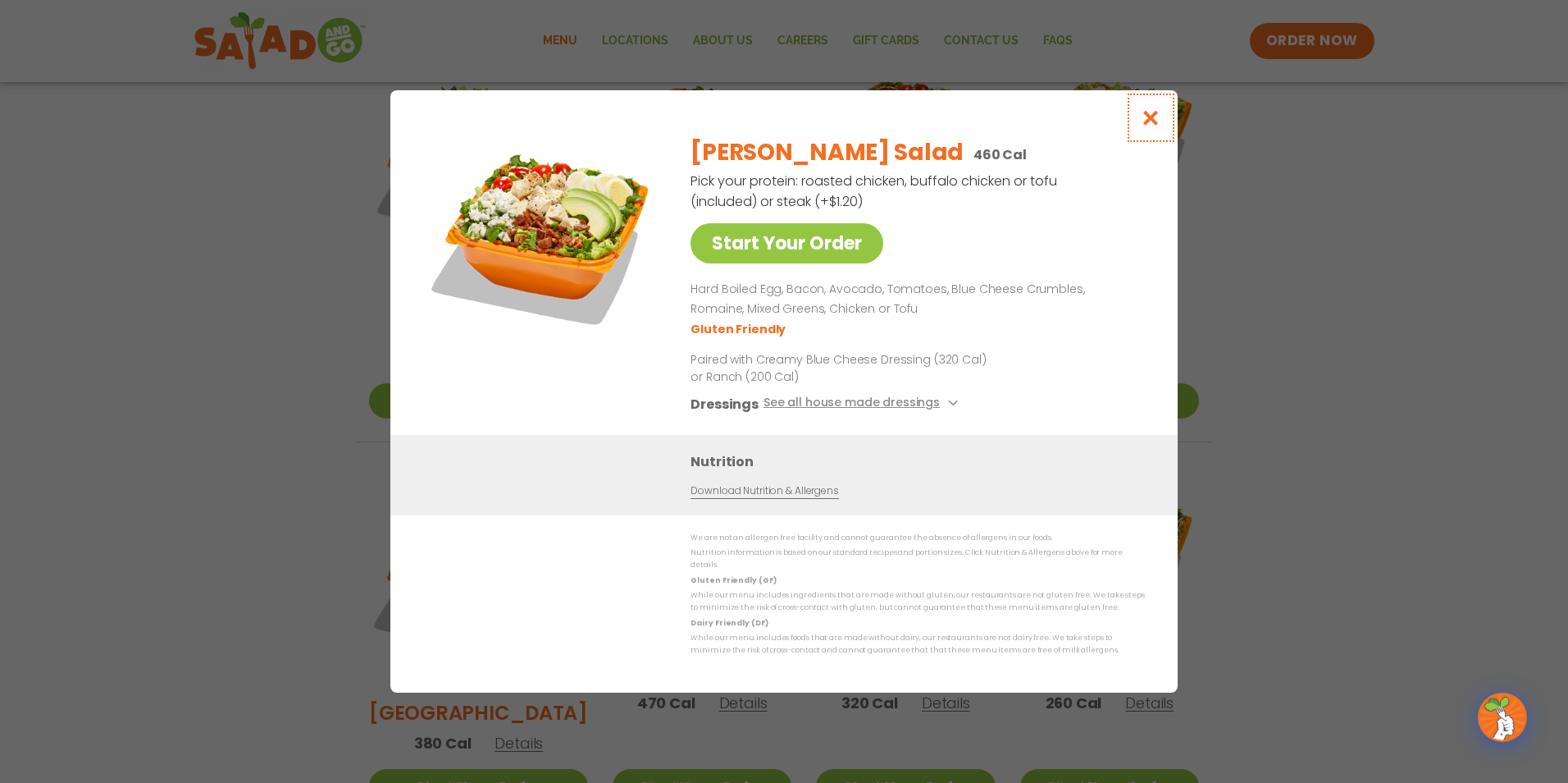
click at [1152, 125] on icon "Close modal" at bounding box center [1151, 117] width 20 height 17
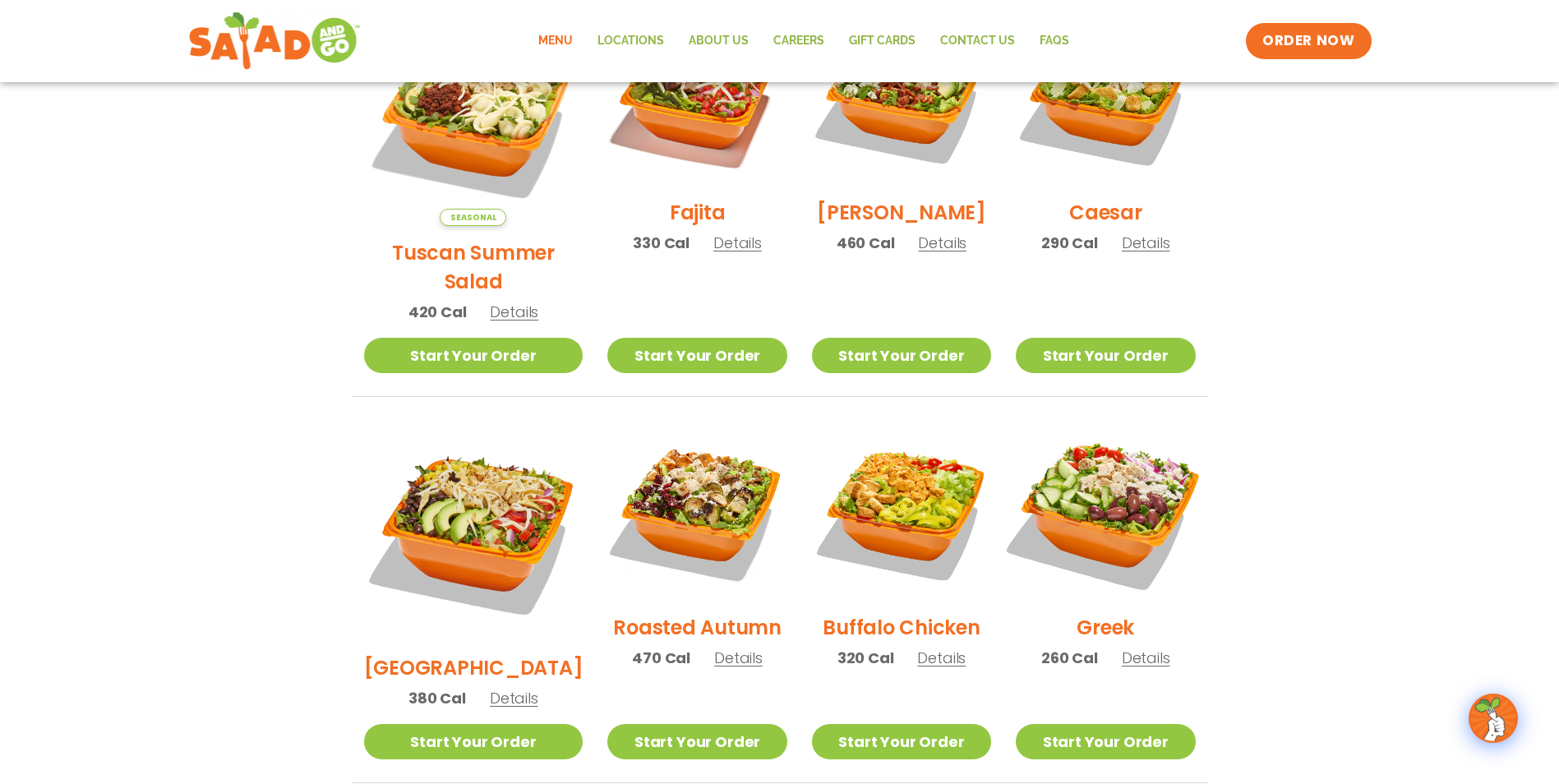
scroll to position [657, 0]
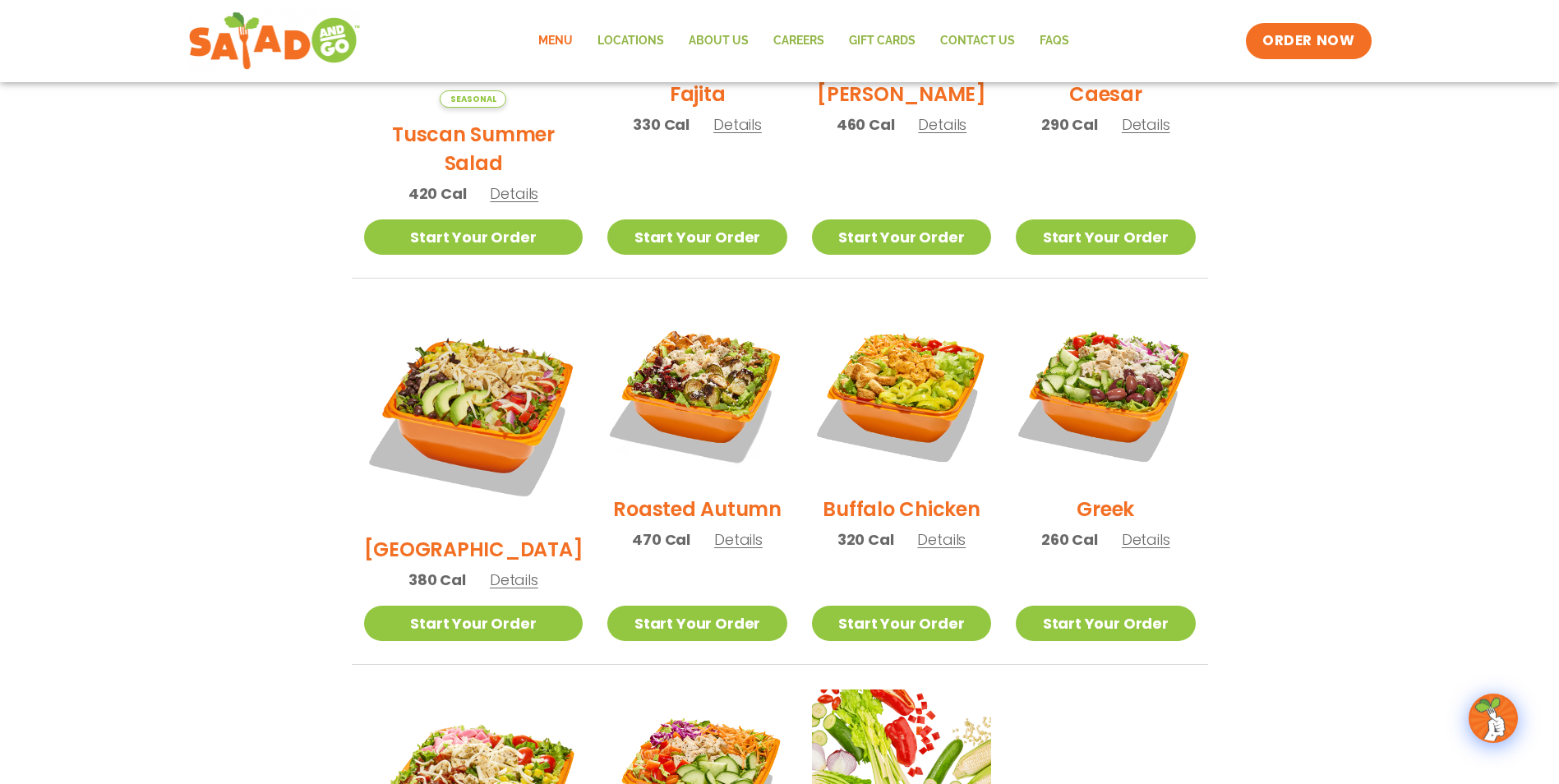
click at [1148, 529] on span "Details" at bounding box center [1146, 539] width 49 height 20
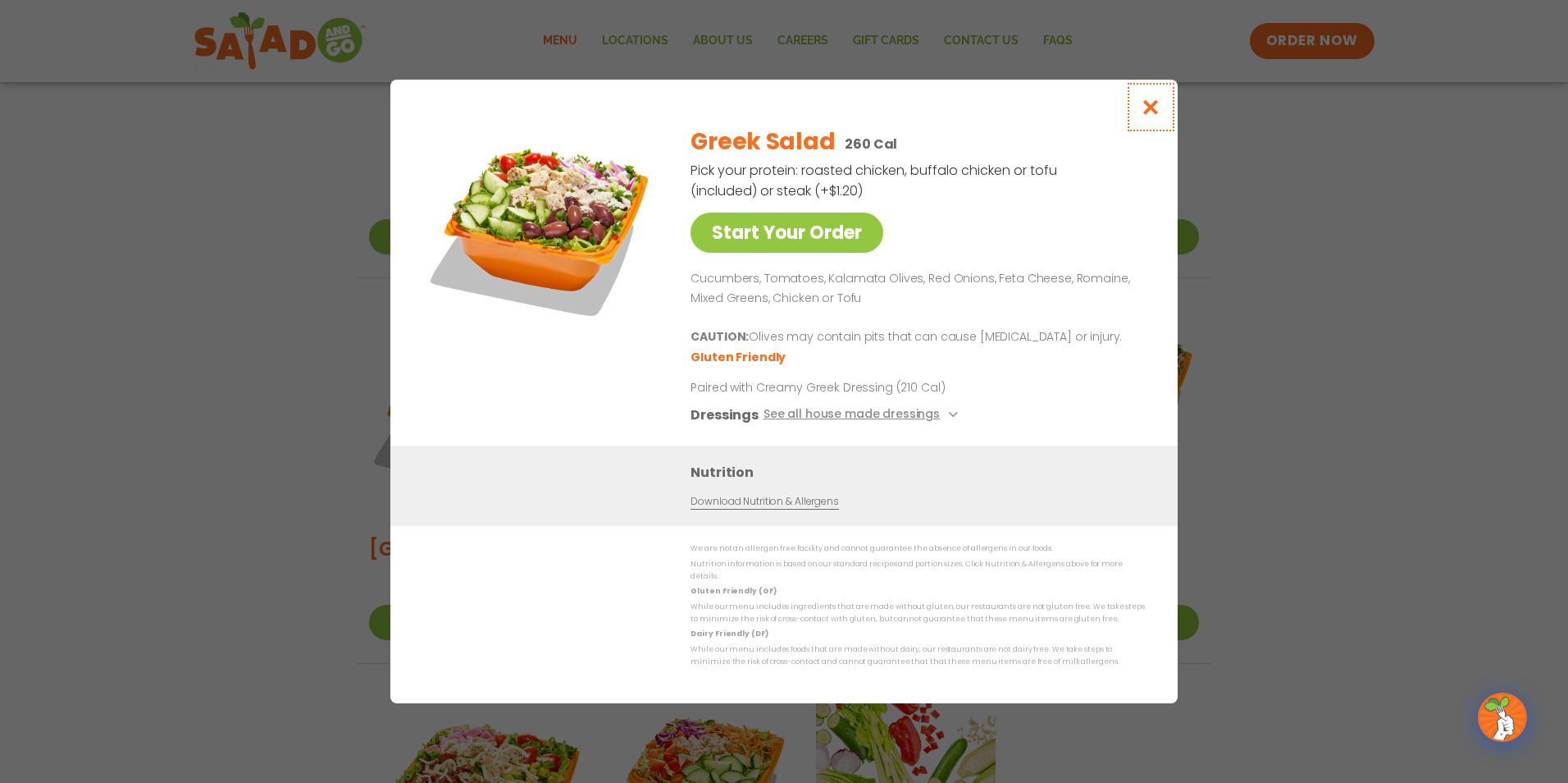
click at [1152, 102] on button "Close modal" at bounding box center [1151, 107] width 53 height 55
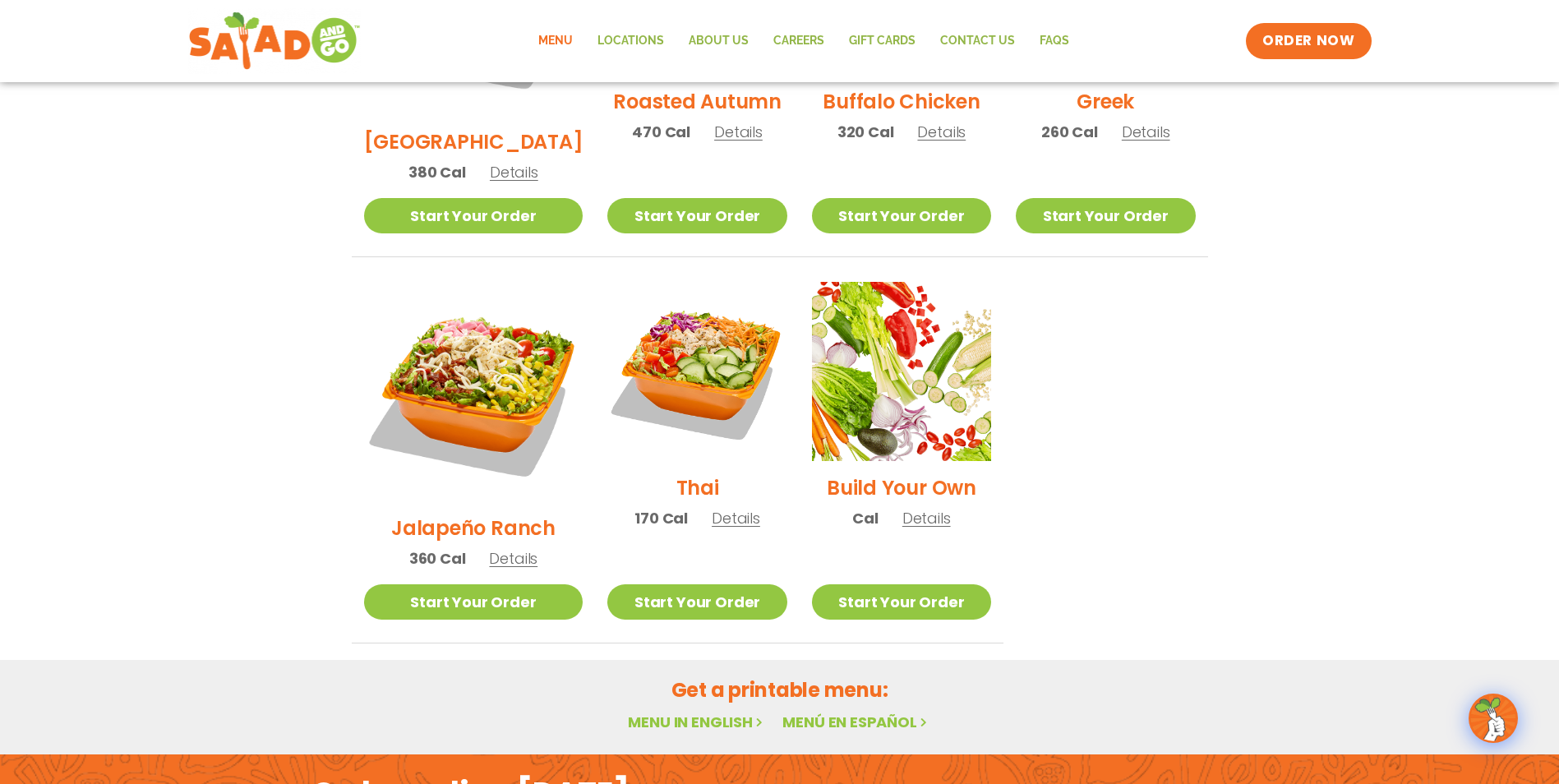
scroll to position [1068, 0]
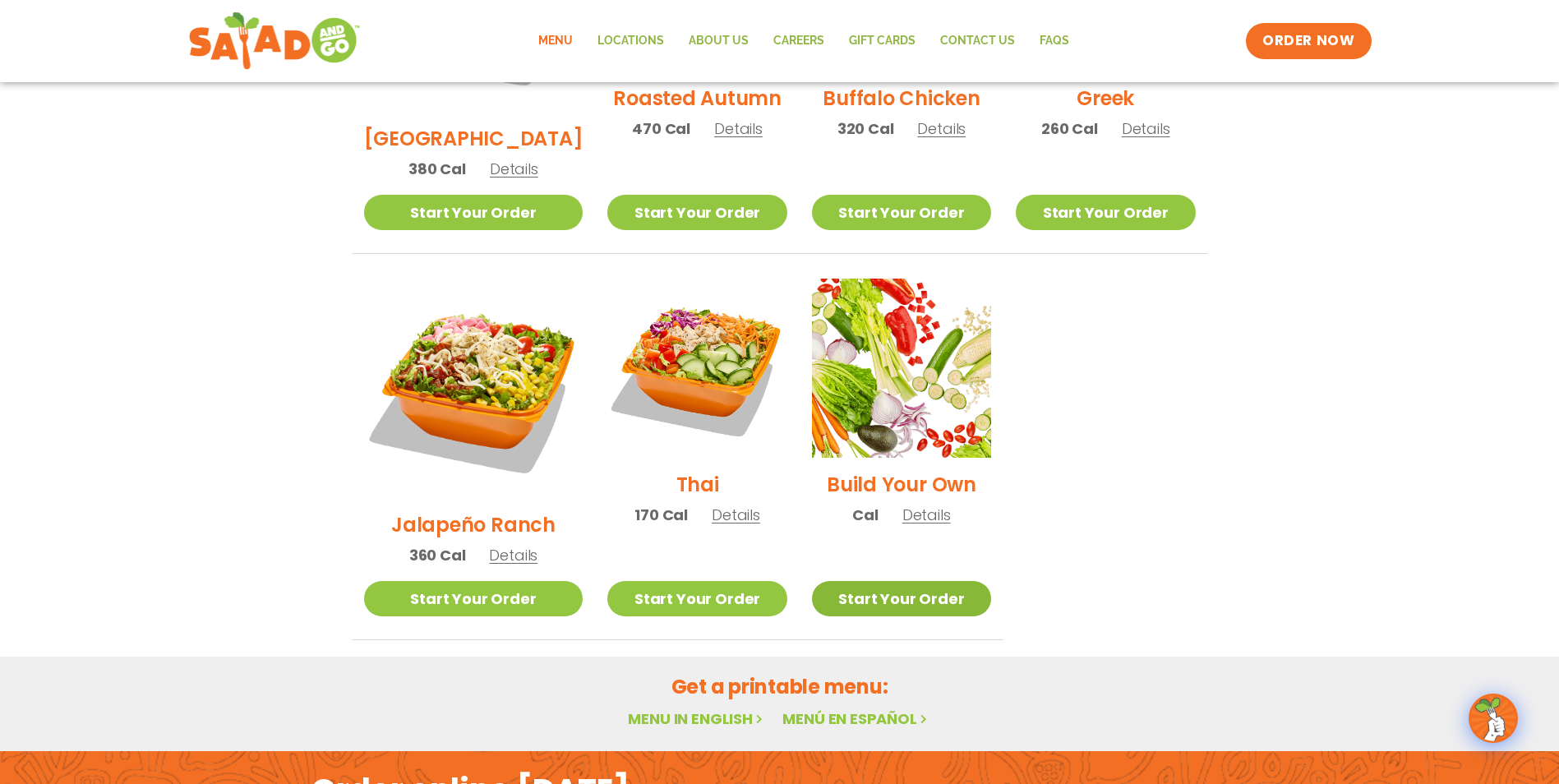
click at [882, 580] on link "Start Your Order" at bounding box center [901, 598] width 179 height 36
